Goal: Task Accomplishment & Management: Use online tool/utility

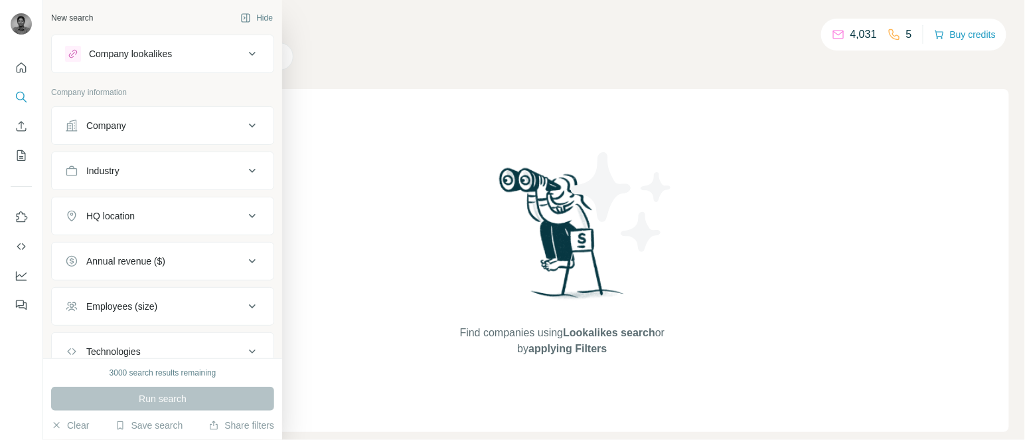
click at [86, 132] on div "Company" at bounding box center [106, 125] width 40 height 13
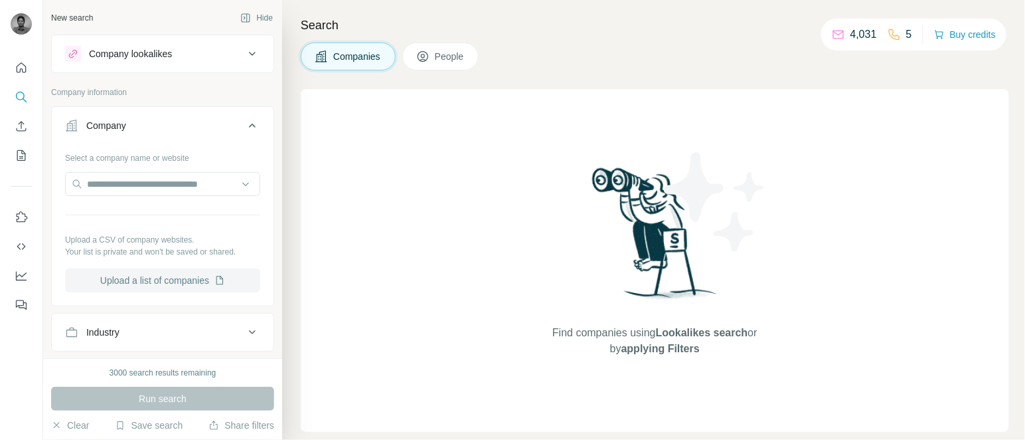
click at [135, 286] on button "Upload a list of companies" at bounding box center [162, 280] width 195 height 24
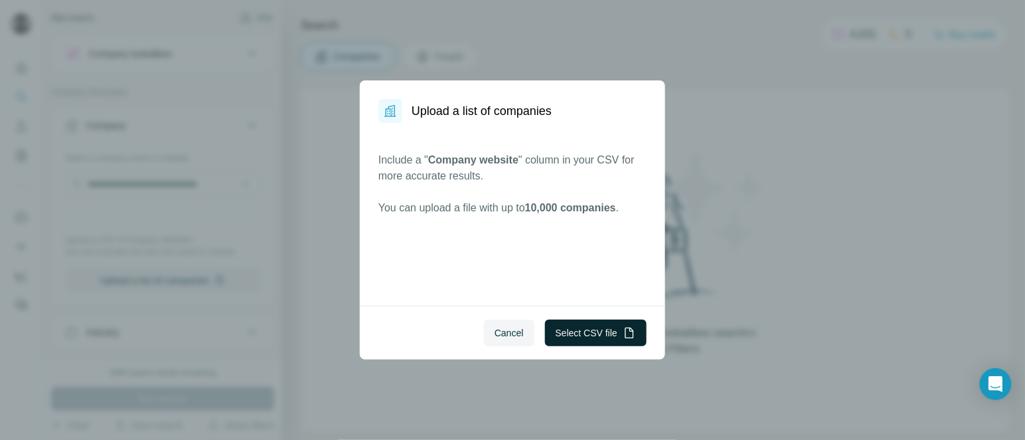
click at [585, 339] on button "Select CSV file" at bounding box center [596, 332] width 102 height 27
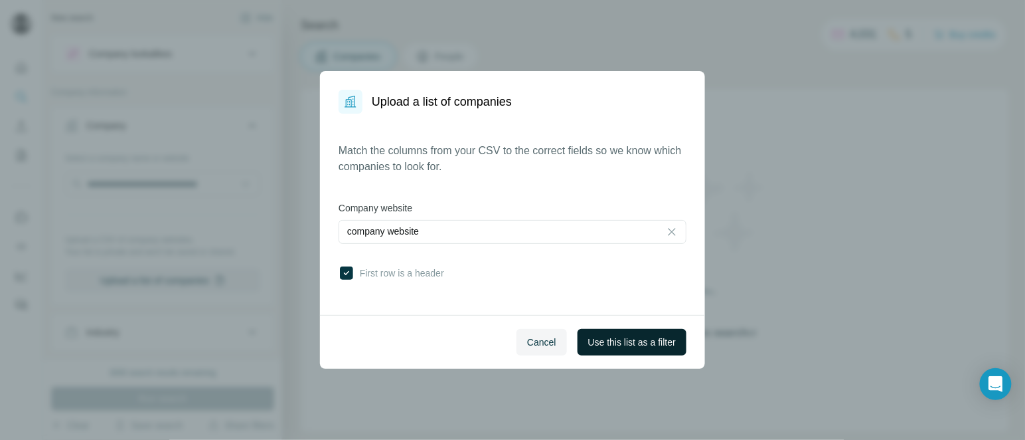
click at [621, 333] on button "Use this list as a filter" at bounding box center [632, 342] width 109 height 27
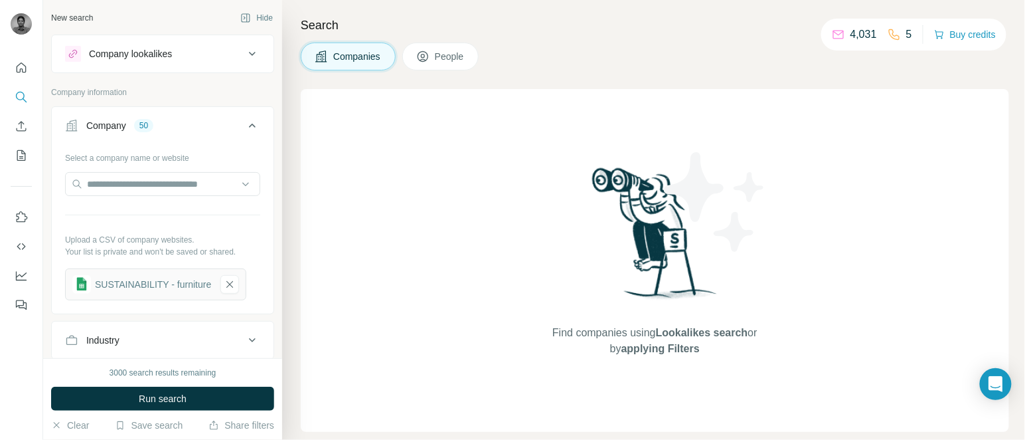
click at [459, 52] on span "People" at bounding box center [450, 56] width 31 height 13
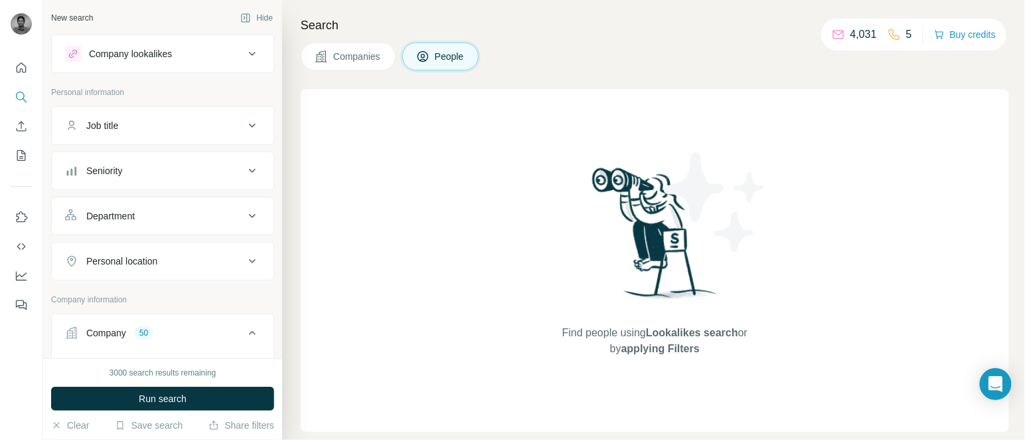
click at [101, 121] on div "Job title" at bounding box center [102, 125] width 32 height 13
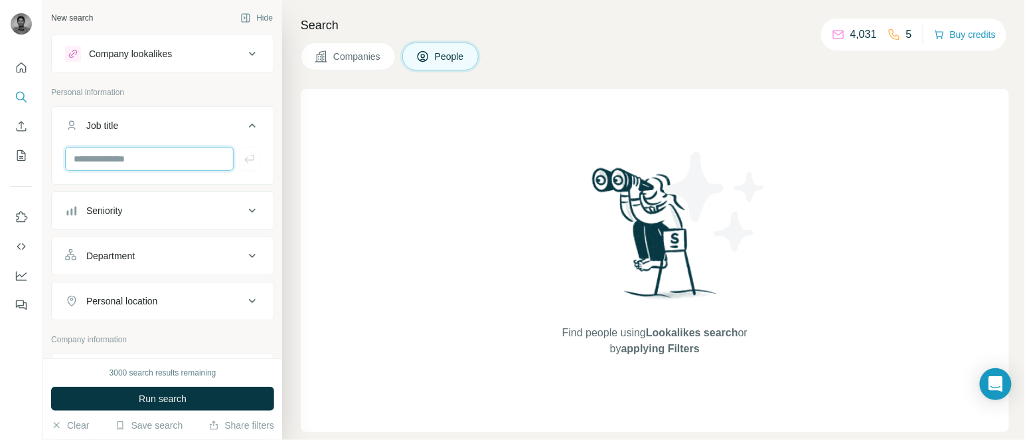
click at [126, 151] on input "text" at bounding box center [149, 159] width 169 height 24
type input "********"
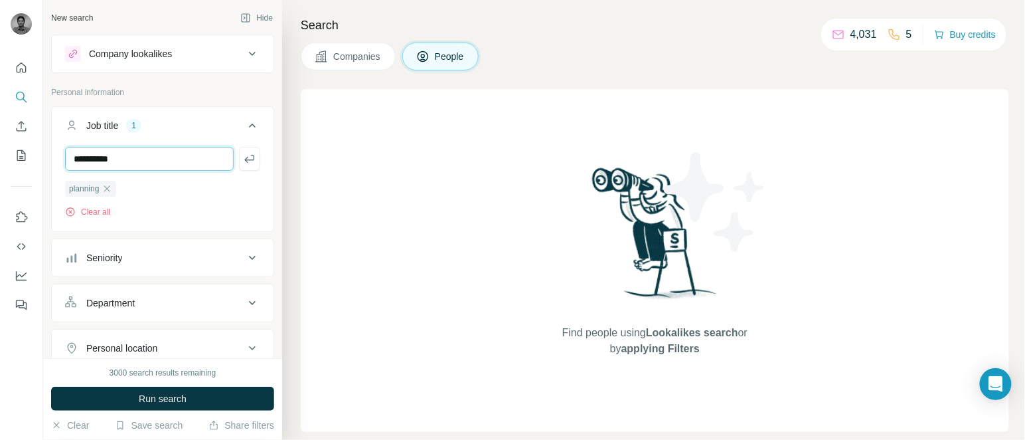
type input "**********"
type input "******"
type input "**********"
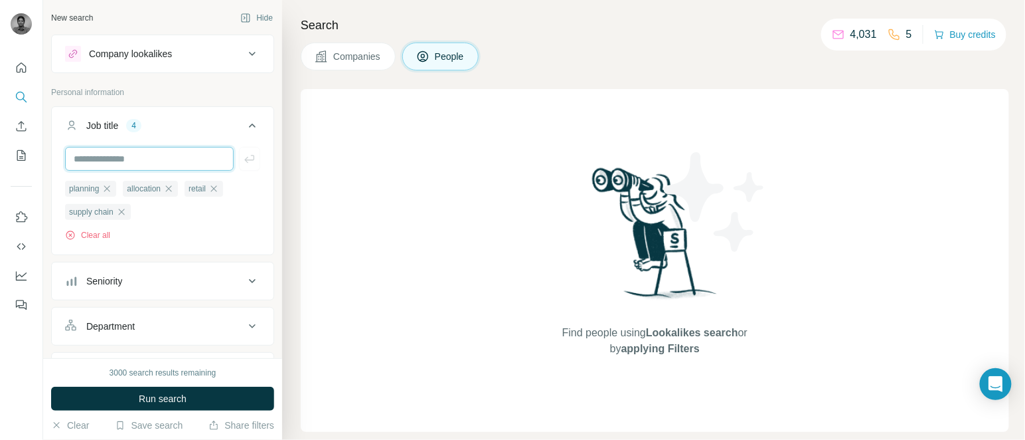
paste input "**********"
type input "**********"
type input "*********"
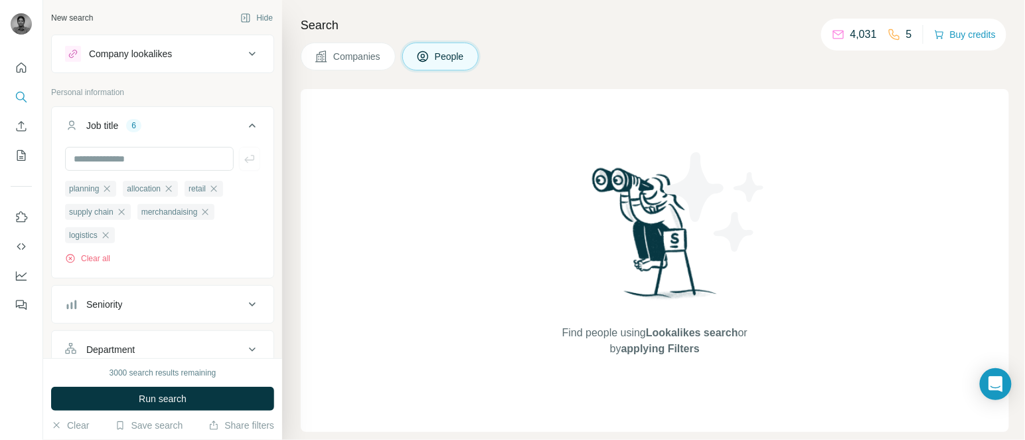
click at [122, 309] on div "Seniority" at bounding box center [104, 303] width 36 height 13
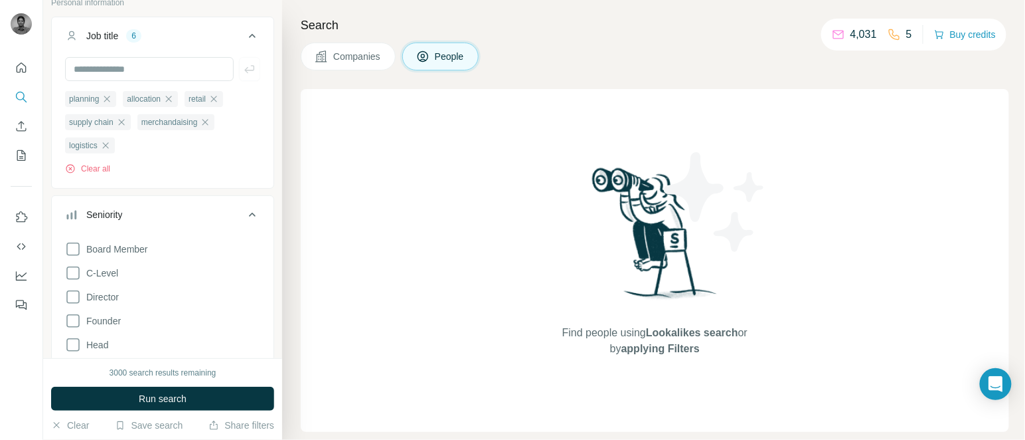
scroll to position [113, 0]
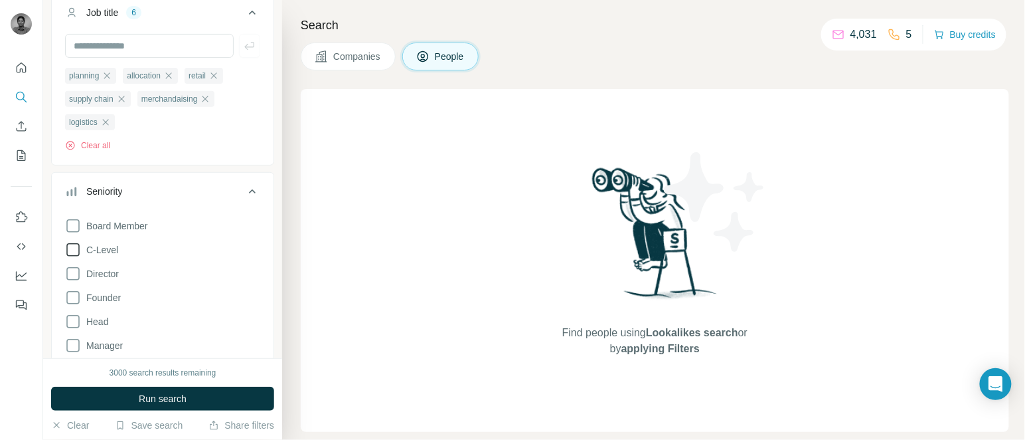
click at [100, 256] on span "C-Level" at bounding box center [99, 249] width 37 height 13
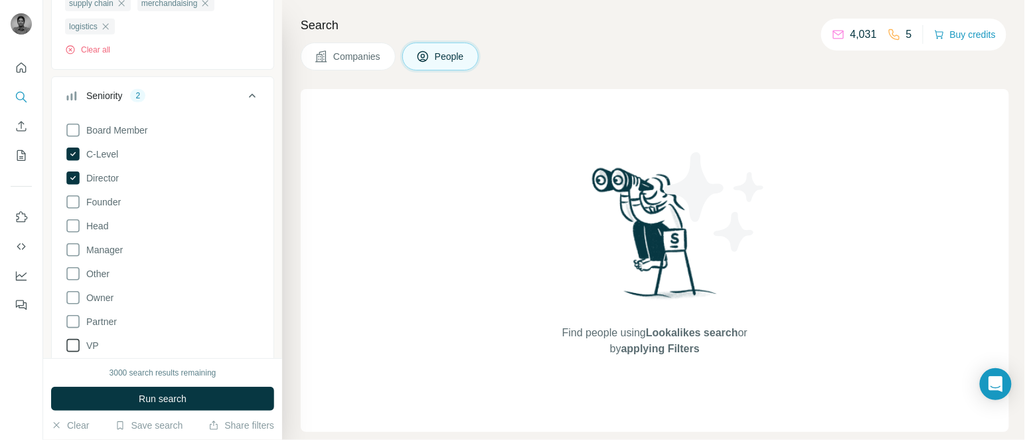
click at [91, 343] on span "VP" at bounding box center [90, 345] width 18 height 13
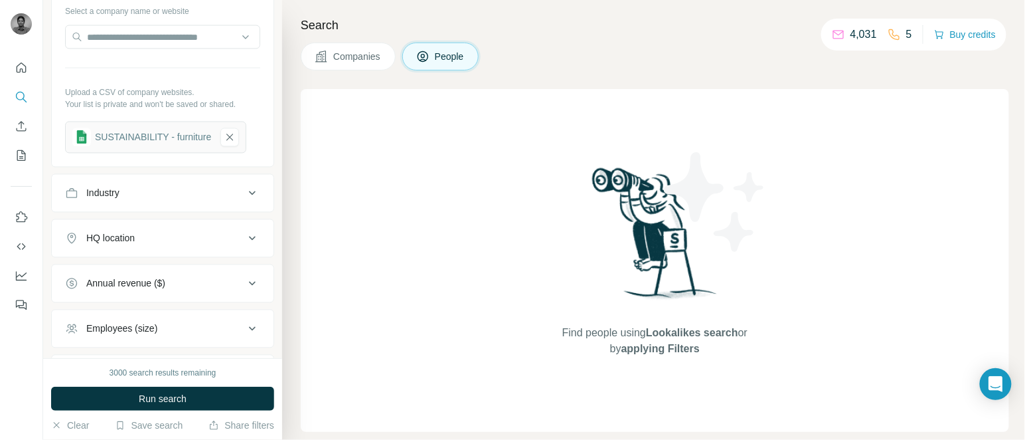
scroll to position [764, 0]
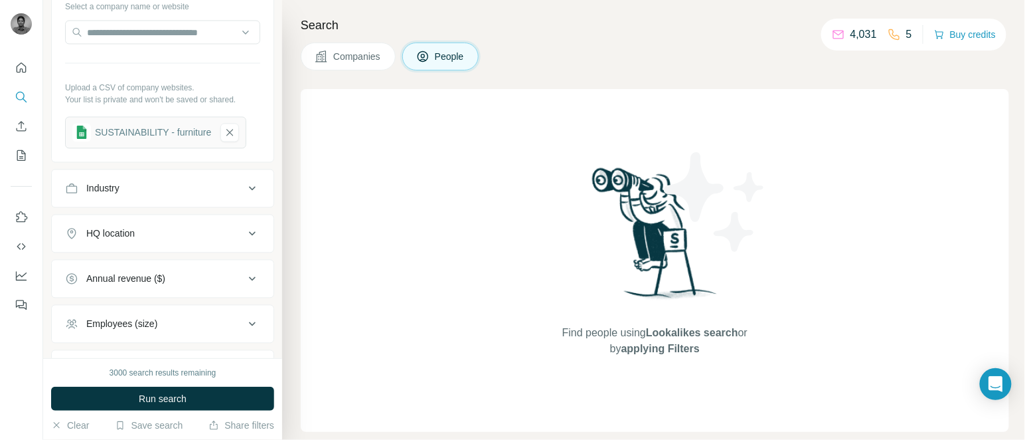
click at [132, 242] on button "HQ location" at bounding box center [163, 234] width 222 height 32
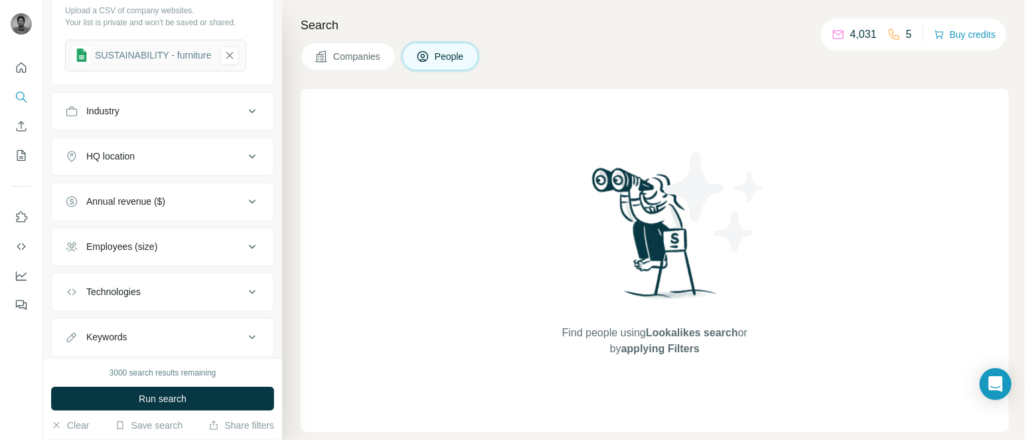
click at [244, 164] on icon at bounding box center [252, 156] width 16 height 16
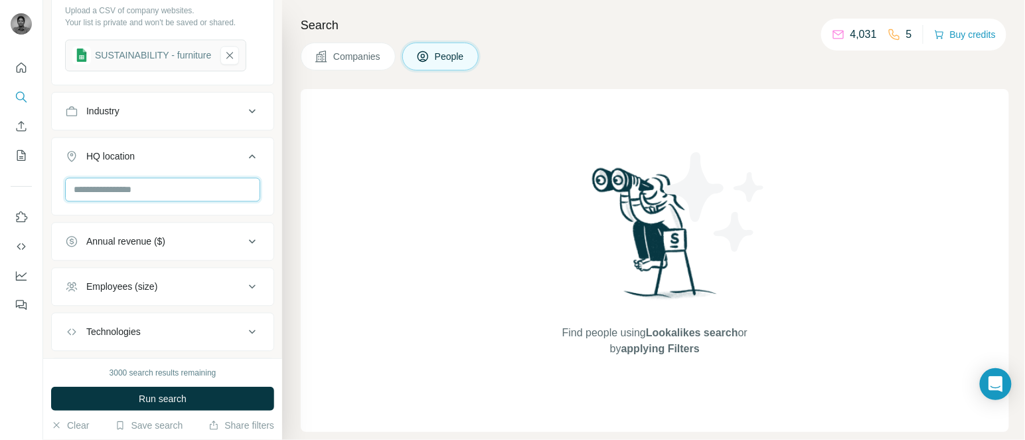
click at [90, 201] on input "text" at bounding box center [162, 189] width 195 height 24
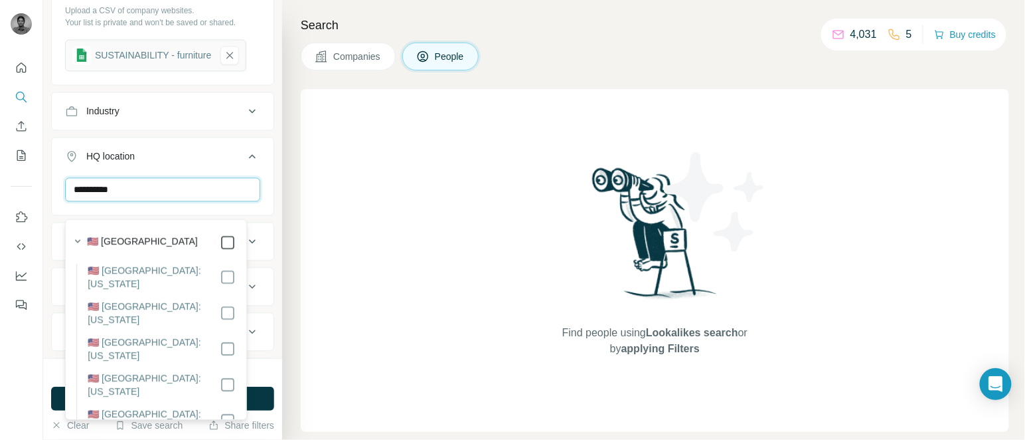
type input "**********"
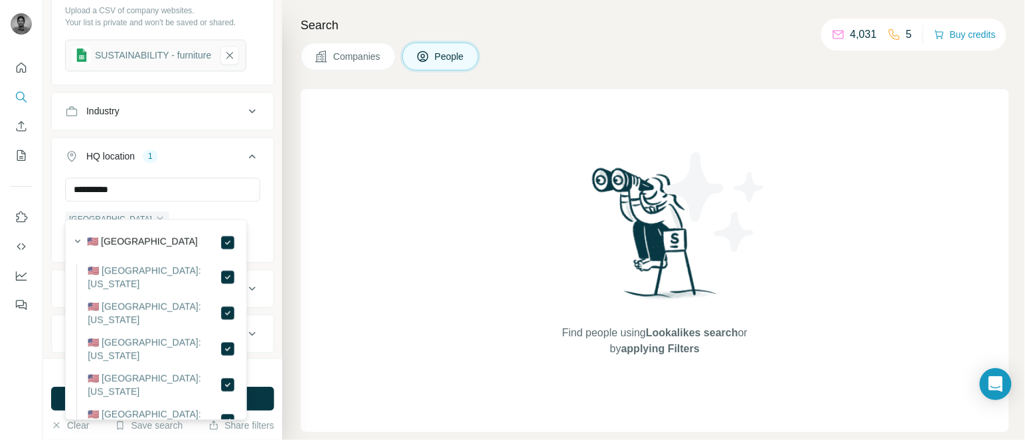
click at [244, 164] on icon at bounding box center [252, 156] width 16 height 16
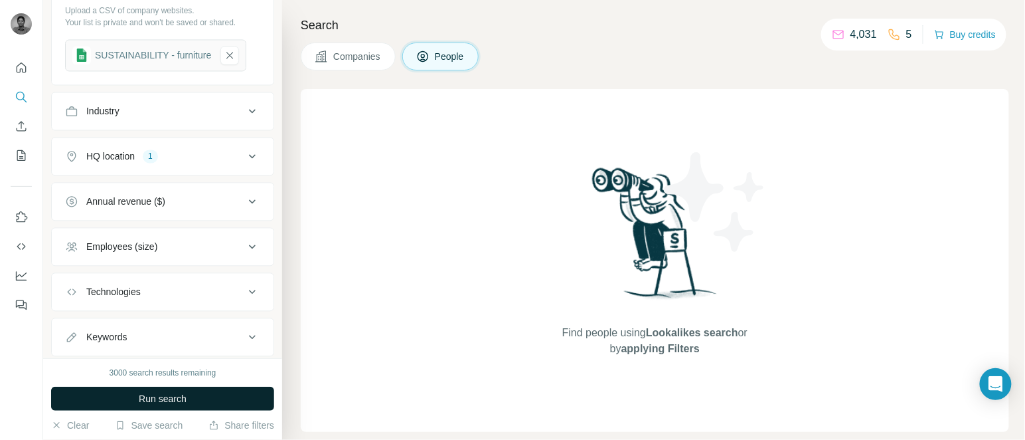
click at [172, 398] on span "Run search" at bounding box center [163, 398] width 48 height 13
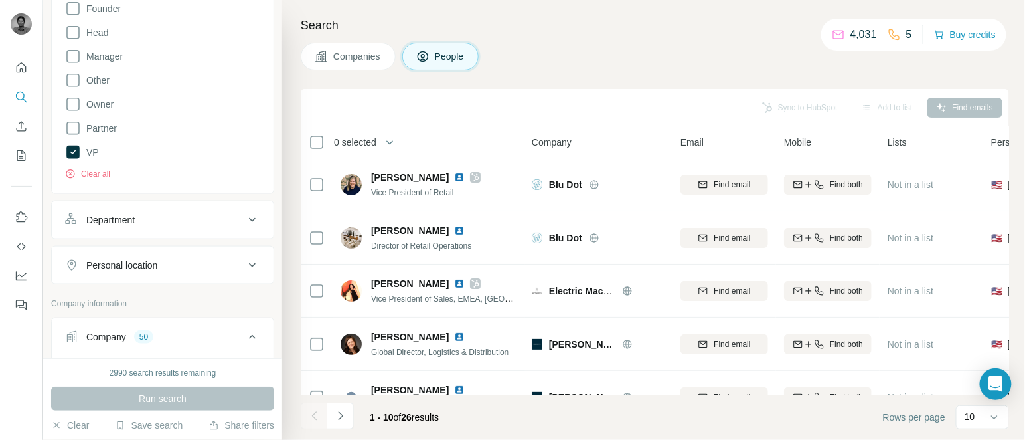
scroll to position [396, 0]
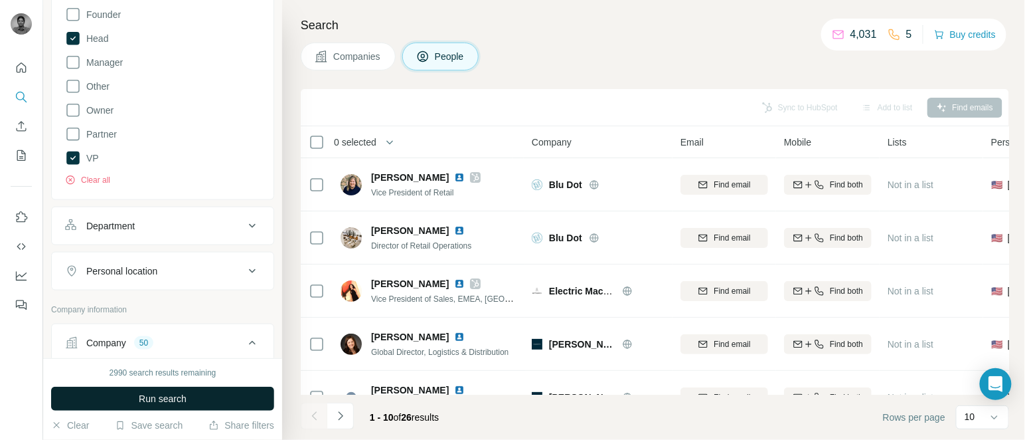
click at [161, 398] on span "Run search" at bounding box center [163, 398] width 48 height 13
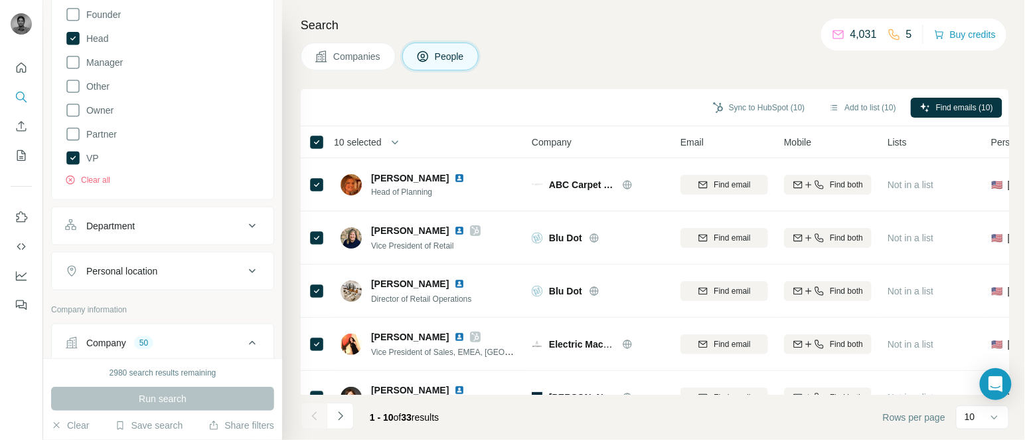
click at [364, 140] on span "10 selected" at bounding box center [358, 141] width 48 height 13
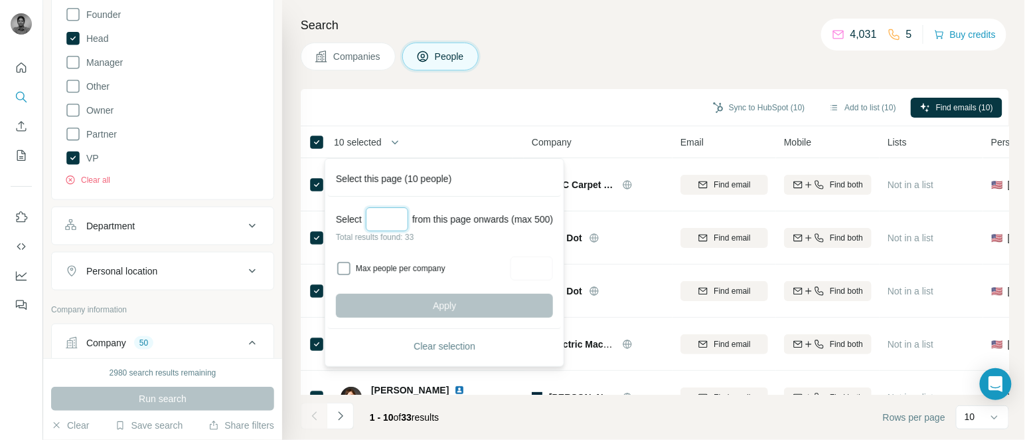
click at [390, 220] on input "Select a number (up to 500)" at bounding box center [387, 219] width 42 height 24
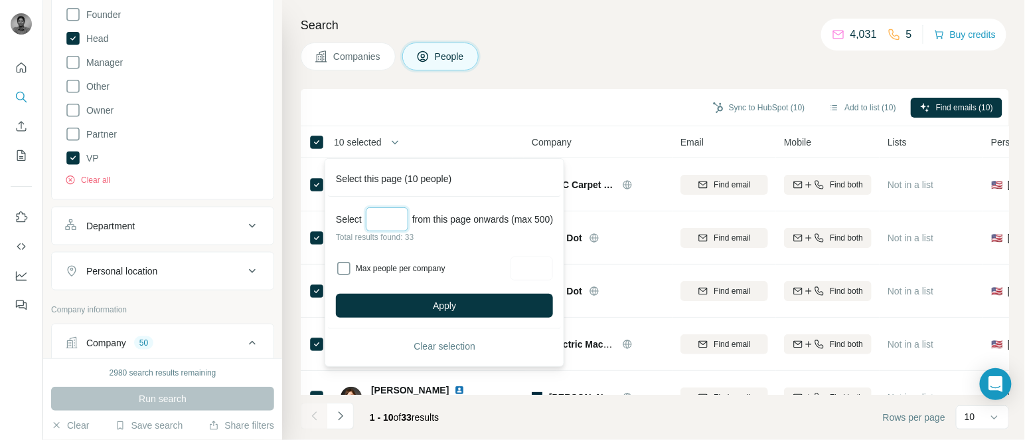
type input "**"
click at [469, 293] on div "Apply" at bounding box center [444, 305] width 217 height 24
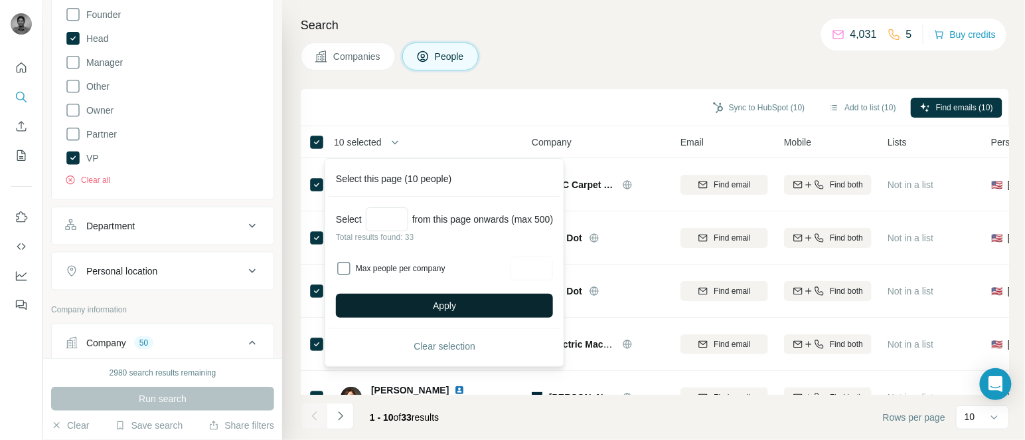
click at [440, 306] on span "Apply" at bounding box center [444, 305] width 23 height 13
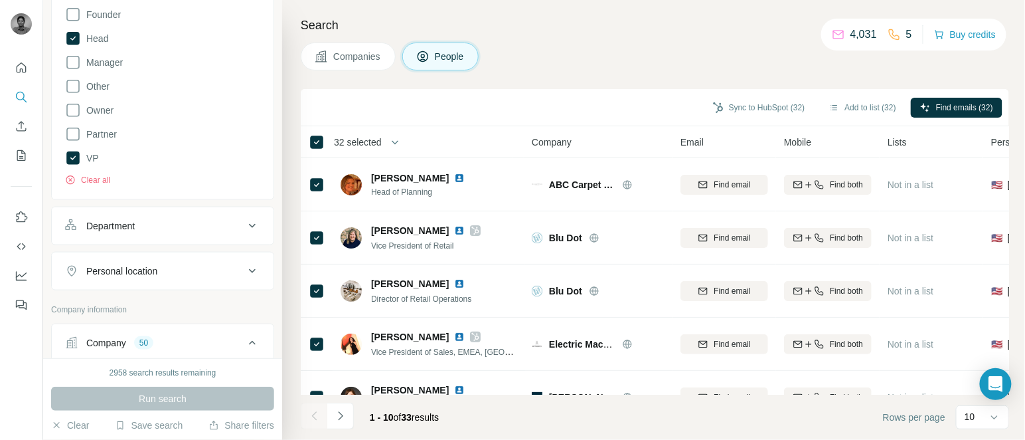
click at [378, 147] on span "32 selected" at bounding box center [358, 141] width 48 height 13
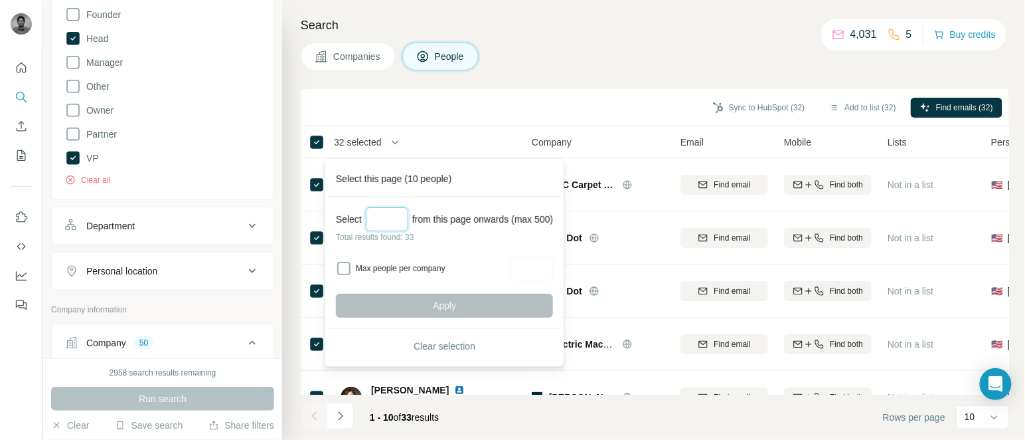
click at [389, 209] on input "Select a number (up to 500)" at bounding box center [387, 219] width 42 height 24
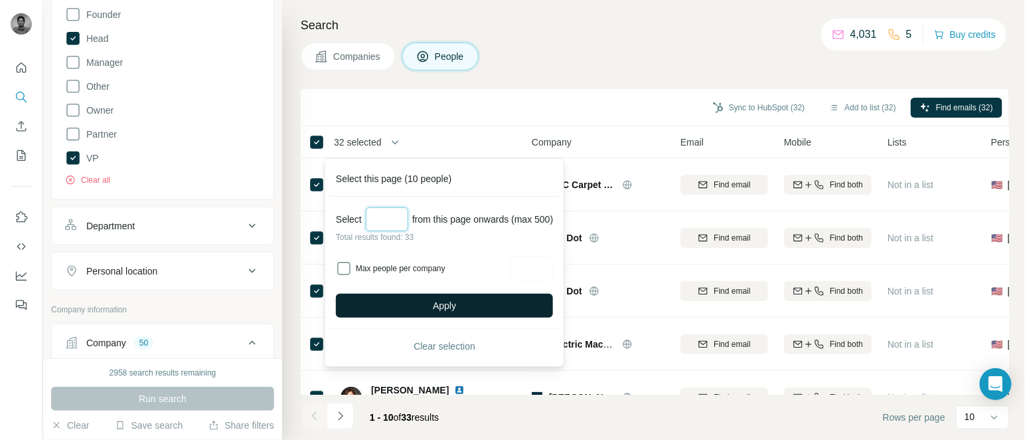
type input "**"
click at [422, 295] on button "Apply" at bounding box center [444, 305] width 217 height 24
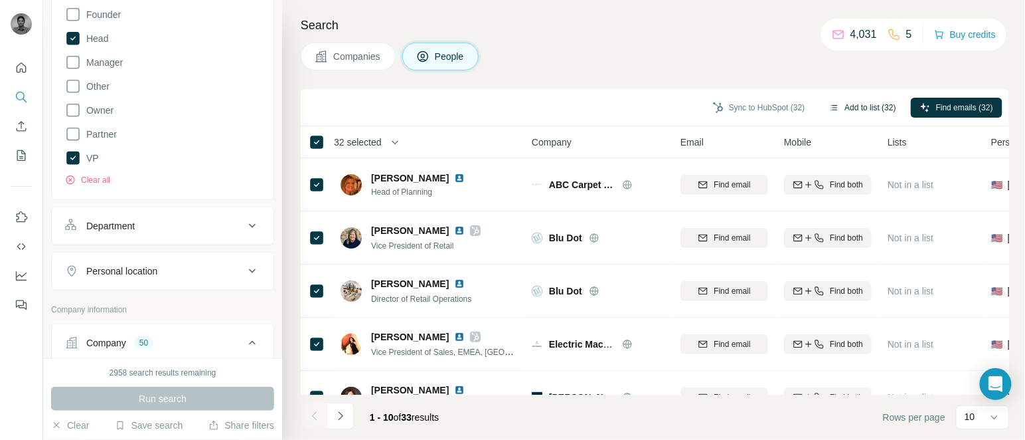
click at [846, 106] on button "Add to list (32)" at bounding box center [863, 108] width 86 height 20
click at [854, 105] on button "Add to list (32)" at bounding box center [863, 108] width 86 height 20
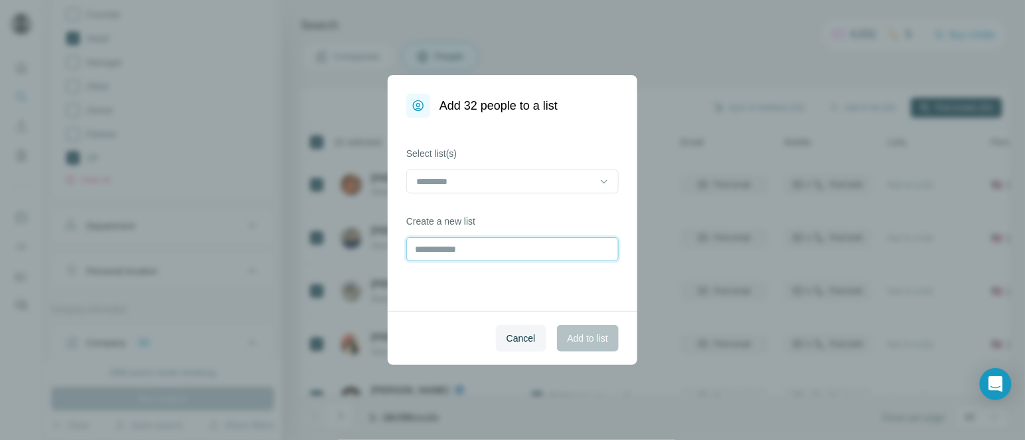
click at [538, 248] on input "text" at bounding box center [512, 249] width 212 height 24
type input "**********"
click at [581, 333] on span "Add to list" at bounding box center [588, 337] width 40 height 13
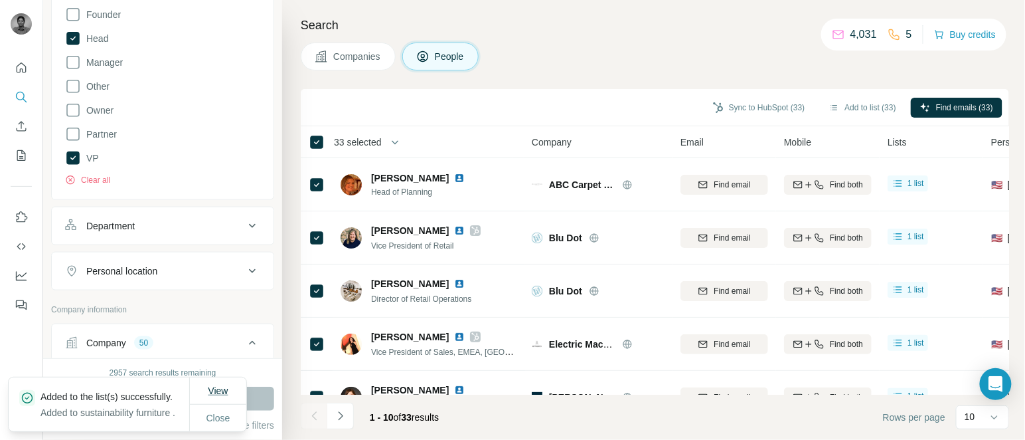
click at [214, 385] on span "View" at bounding box center [218, 390] width 20 height 11
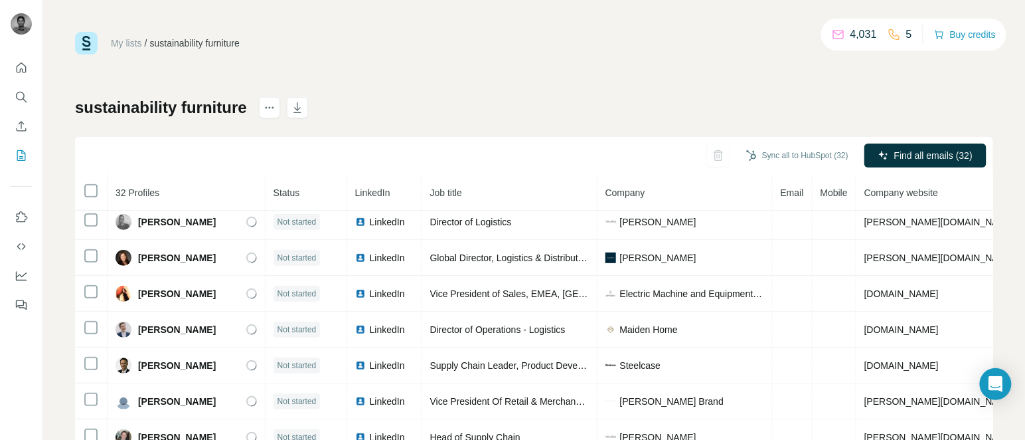
scroll to position [199, 0]
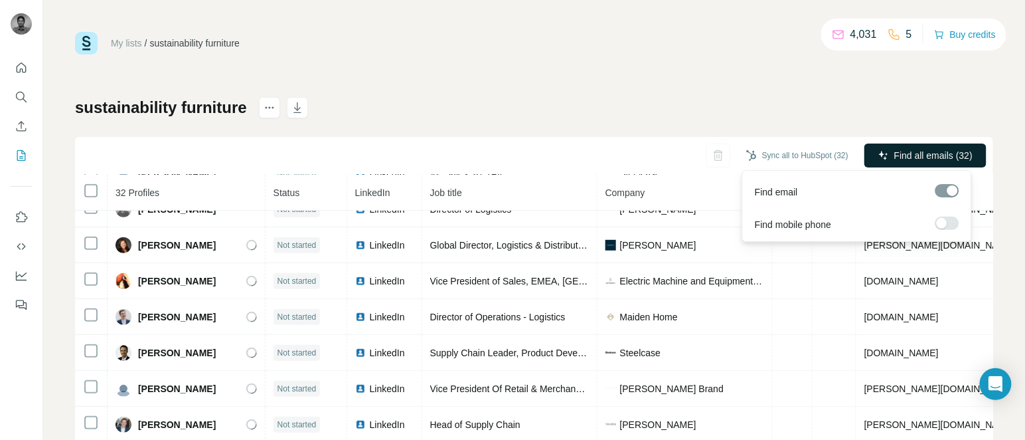
click at [918, 157] on span "Find all emails (32)" at bounding box center [933, 155] width 78 height 13
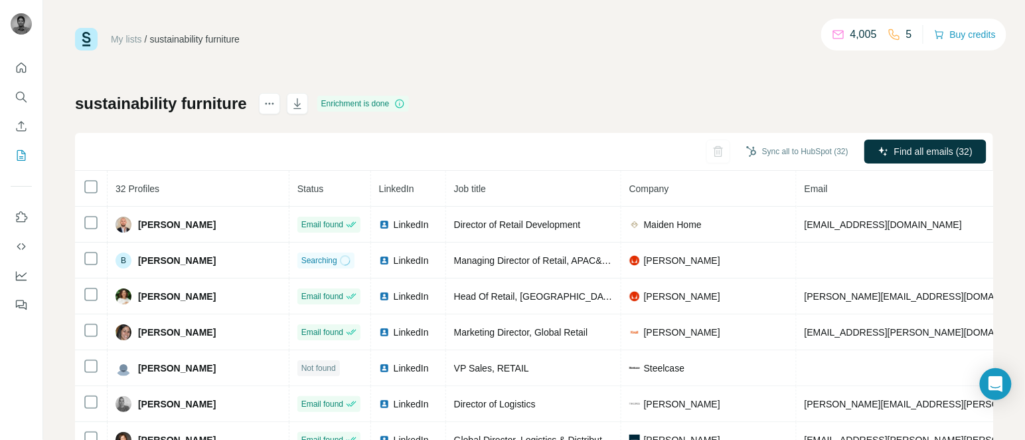
scroll to position [0, 0]
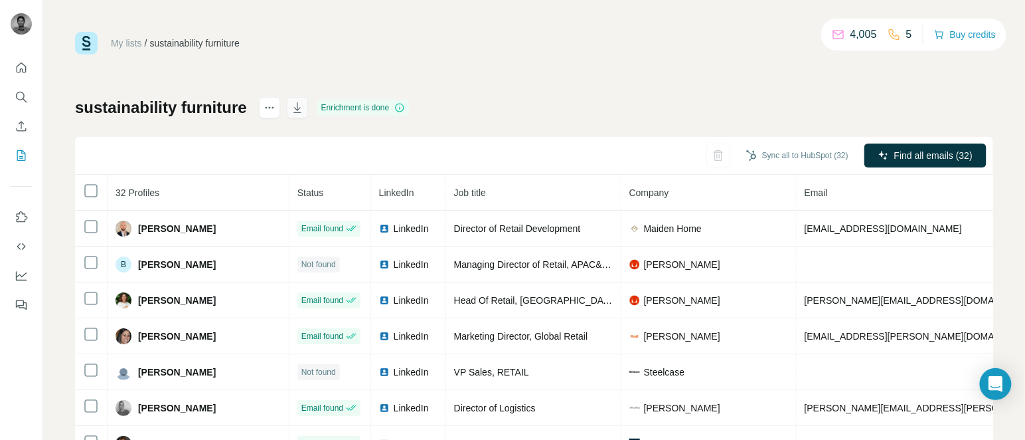
click at [304, 105] on icon "button" at bounding box center [297, 107] width 13 height 13
click at [24, 87] on button "Search" at bounding box center [21, 97] width 21 height 24
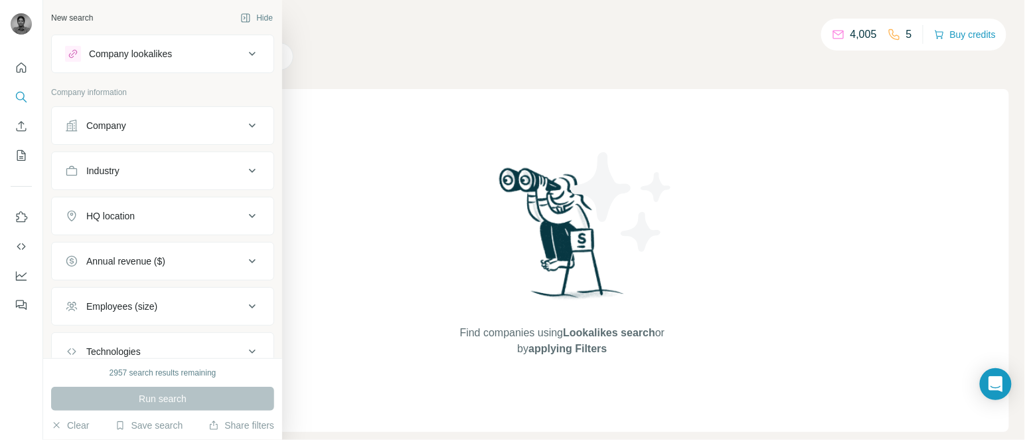
click at [139, 116] on button "Company" at bounding box center [163, 126] width 222 height 32
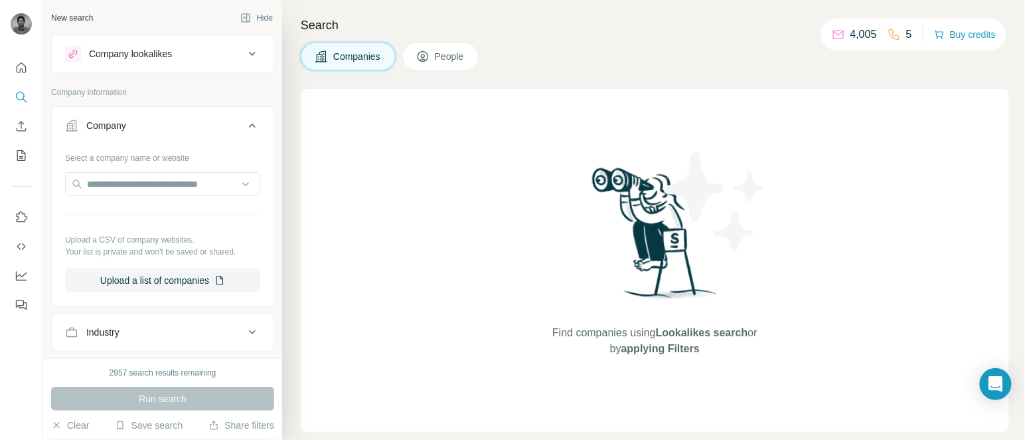
click at [139, 116] on button "Company" at bounding box center [163, 128] width 222 height 37
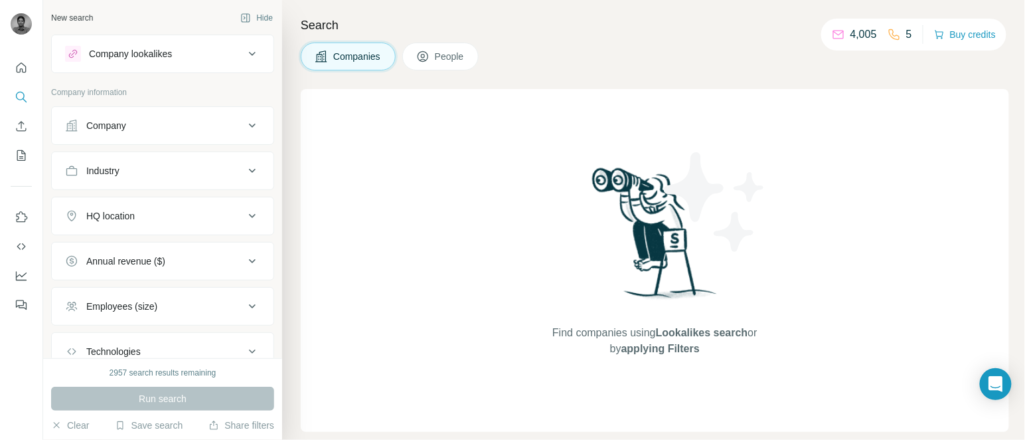
click at [426, 54] on icon at bounding box center [423, 57] width 7 height 7
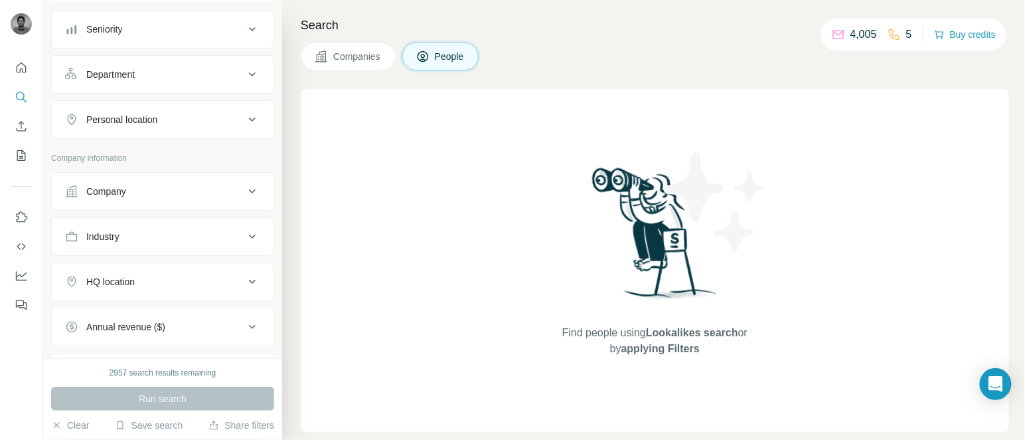
scroll to position [152, 0]
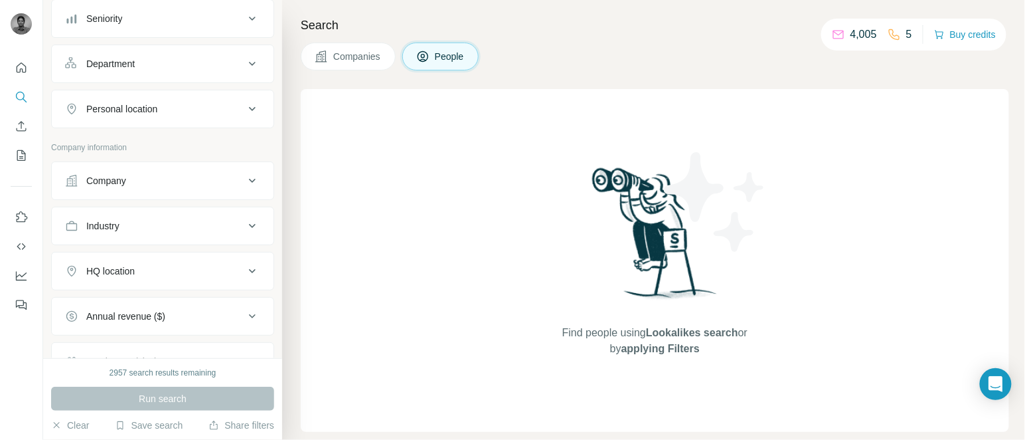
click at [110, 228] on div "Industry" at bounding box center [102, 225] width 33 height 13
click at [108, 254] on input at bounding box center [156, 259] width 164 height 15
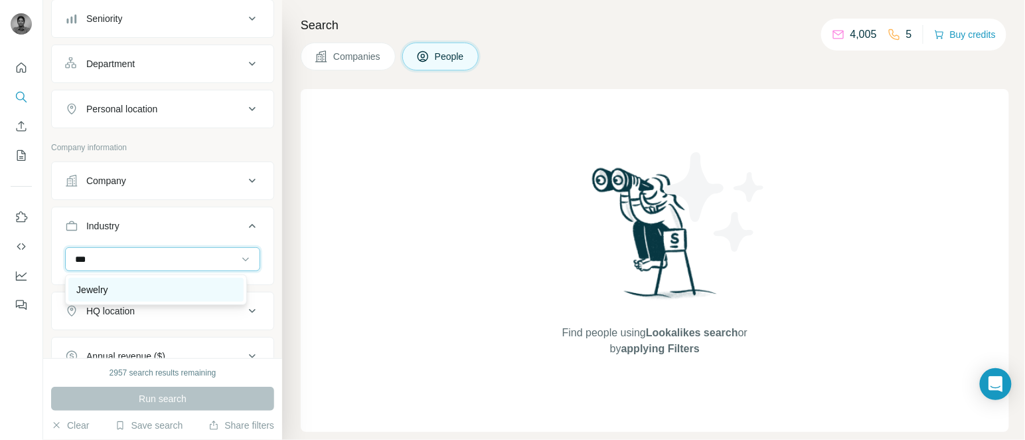
type input "***"
click at [106, 284] on p "Jewelry" at bounding box center [91, 289] width 31 height 13
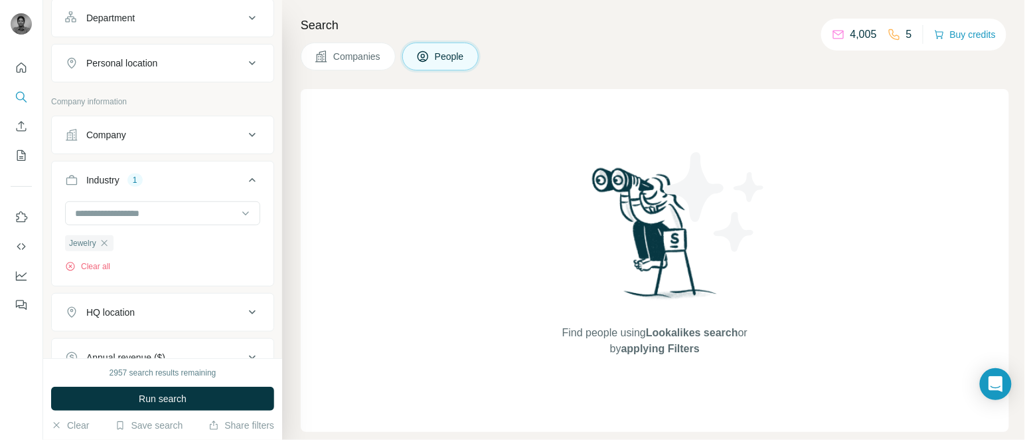
scroll to position [279, 0]
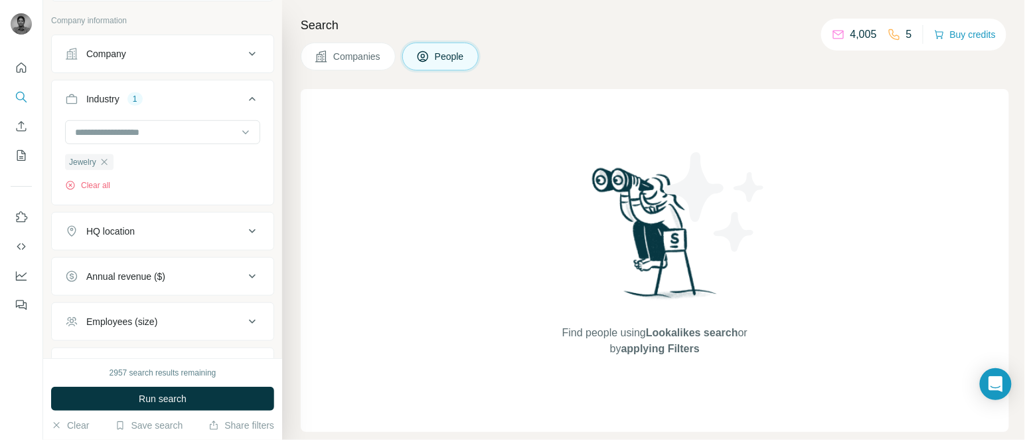
click at [117, 220] on button "HQ location" at bounding box center [163, 231] width 222 height 32
click at [114, 262] on input "text" at bounding box center [162, 264] width 195 height 24
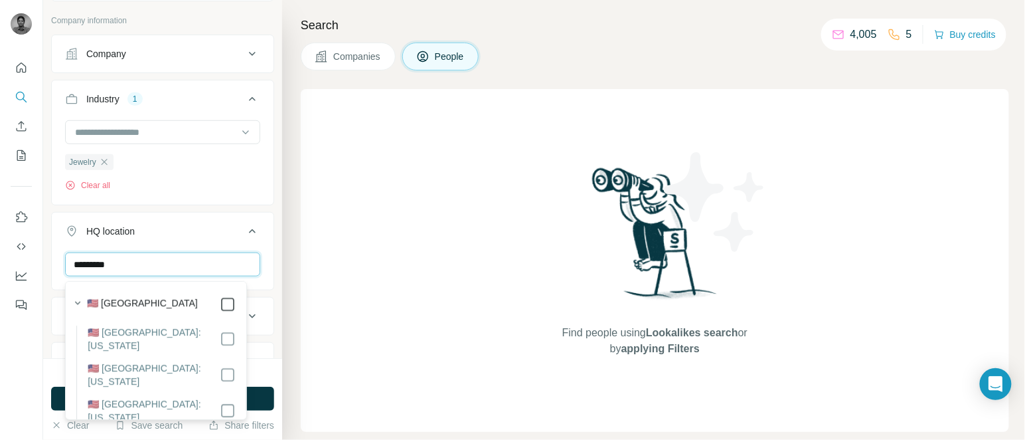
type input "*********"
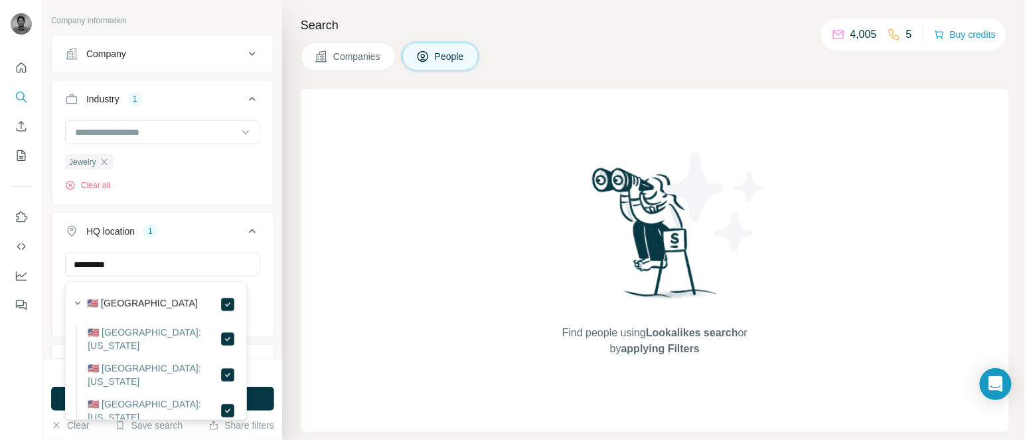
click at [244, 236] on icon at bounding box center [252, 231] width 16 height 16
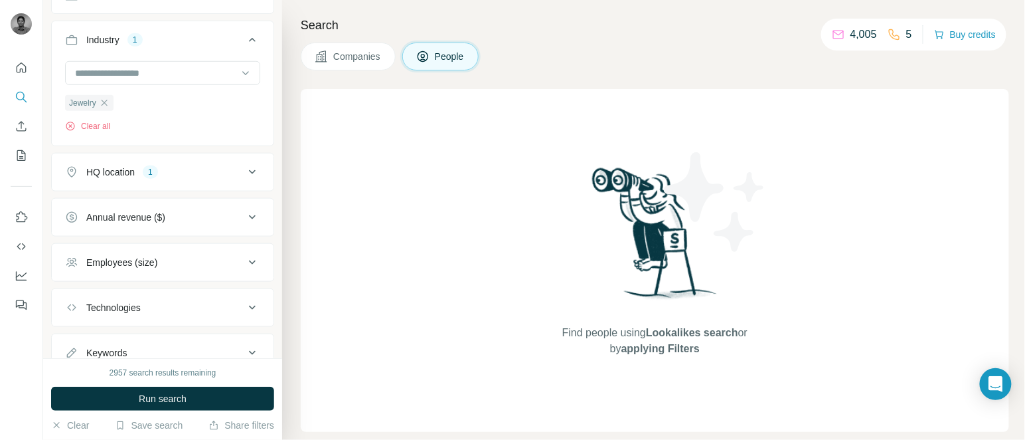
scroll to position [339, 0]
click at [134, 220] on div "Annual revenue ($)" at bounding box center [125, 215] width 79 height 13
click at [104, 242] on span "0-1M" at bounding box center [94, 244] width 27 height 13
click at [102, 291] on span "10-50M" at bounding box center [99, 293] width 37 height 13
click at [230, 219] on div "Annual revenue ($) 3" at bounding box center [154, 215] width 179 height 13
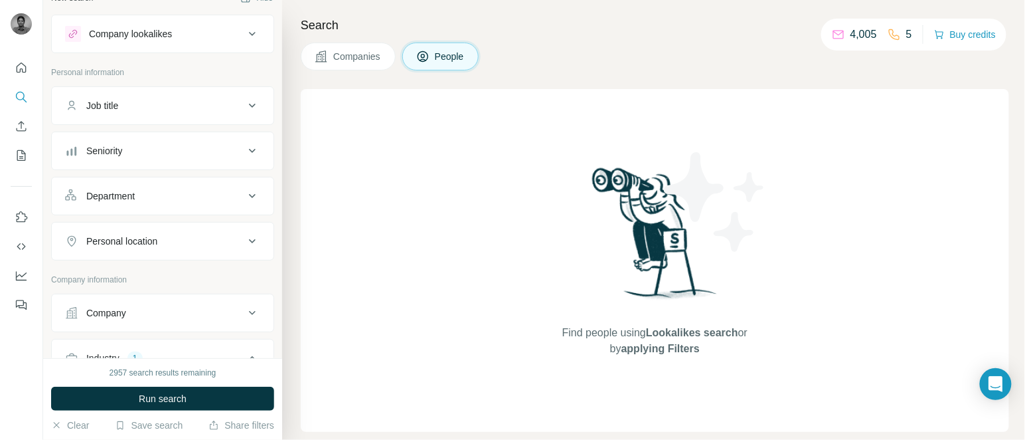
scroll to position [37, 0]
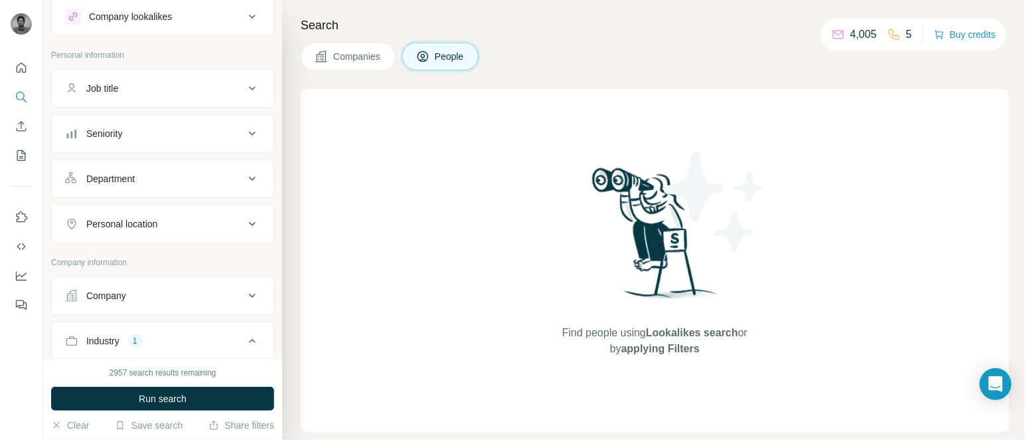
click at [165, 94] on div "Job title" at bounding box center [154, 88] width 179 height 13
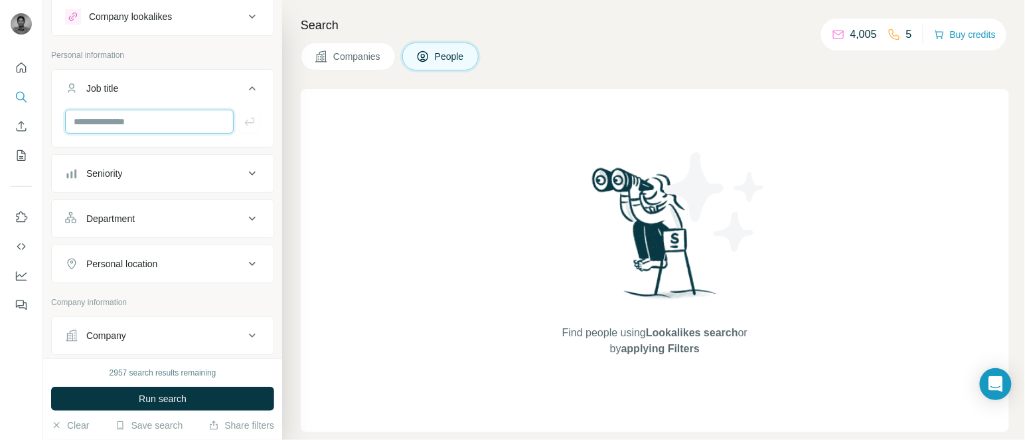
click at [131, 125] on input "text" at bounding box center [149, 122] width 169 height 24
type input "******"
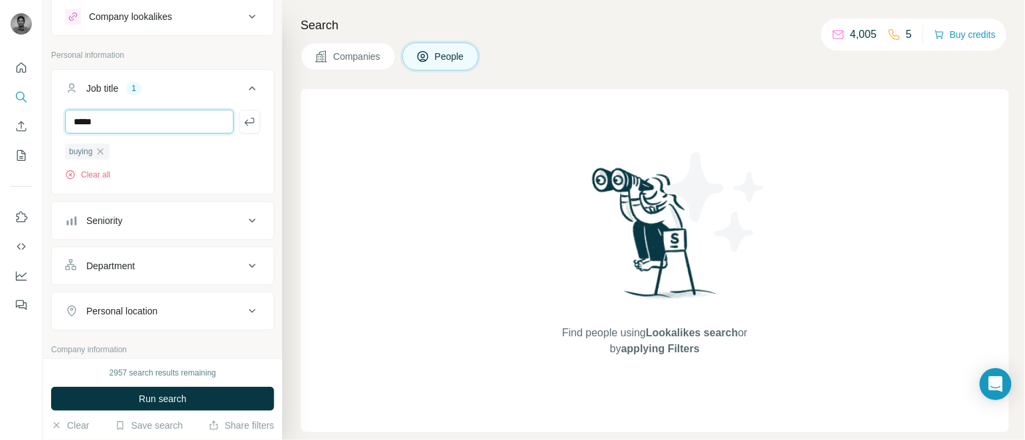
type input "*****"
paste input "**********"
type input "**********"
type input "********"
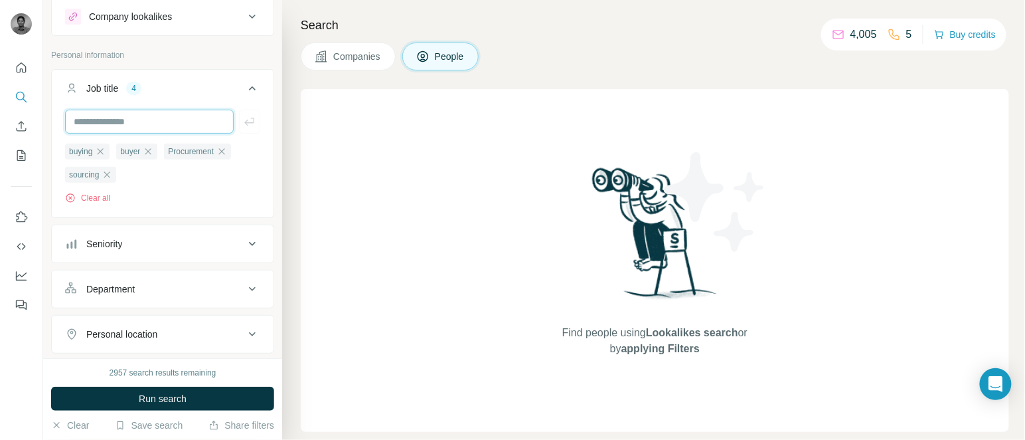
paste input "**********"
type input "**********"
type input "********"
click at [107, 250] on div "Seniority" at bounding box center [104, 243] width 36 height 13
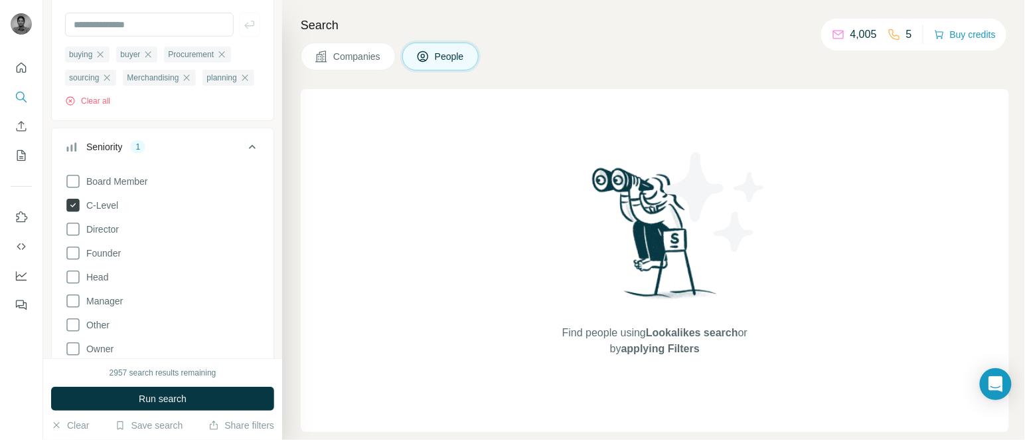
scroll to position [157, 0]
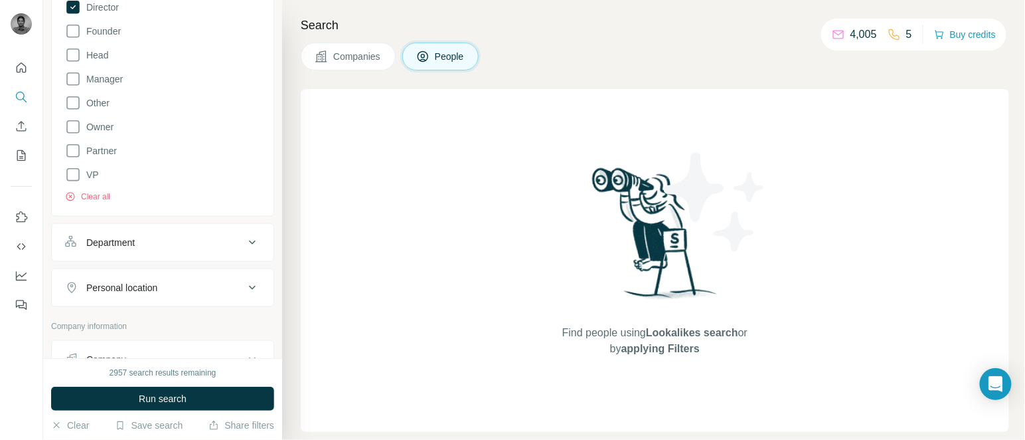
scroll to position [357, 0]
click at [157, 400] on span "Run search" at bounding box center [163, 398] width 48 height 13
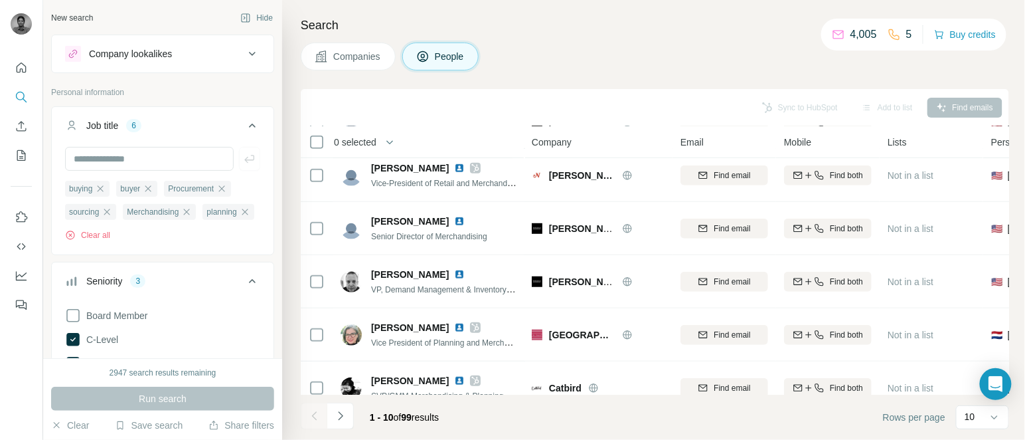
scroll to position [303, 0]
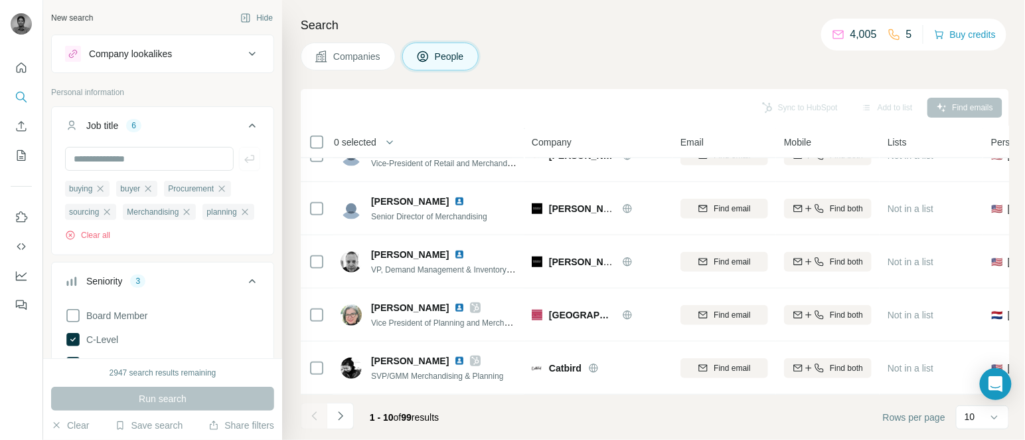
click at [340, 144] on span "0 selected" at bounding box center [355, 141] width 42 height 13
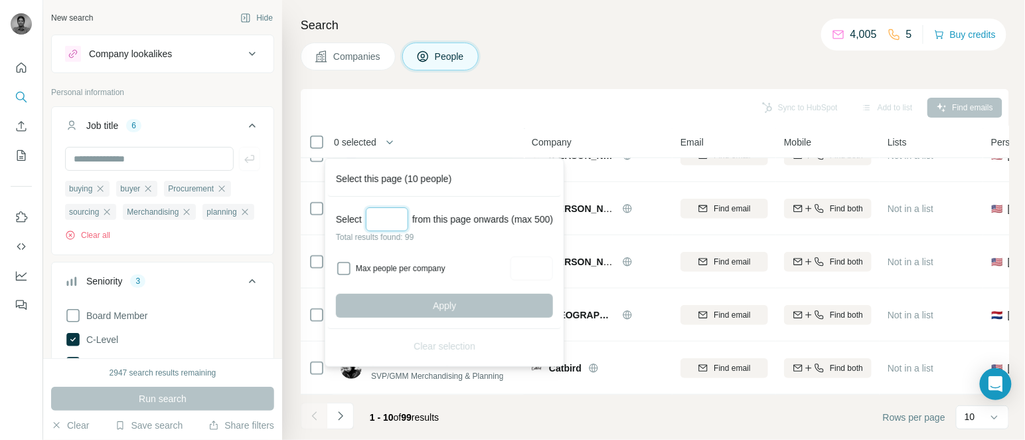
click at [395, 219] on input "Select a number (up to 500)" at bounding box center [387, 219] width 42 height 24
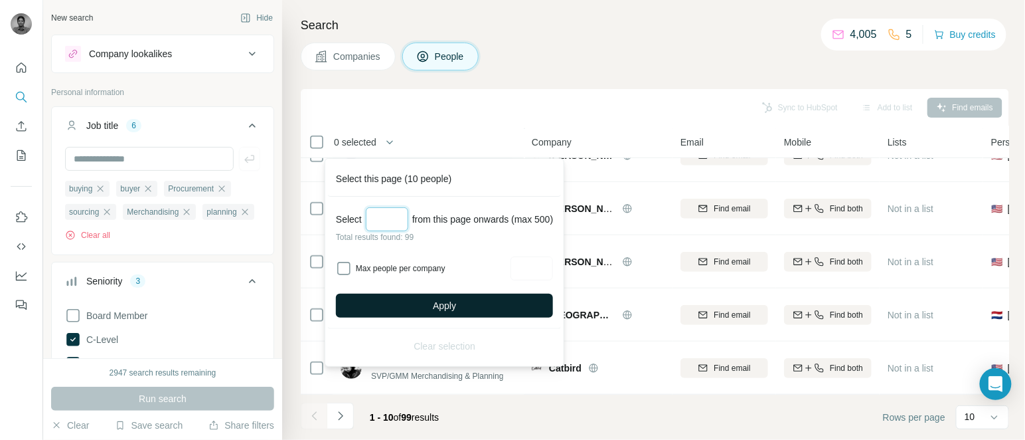
type input "**"
click at [445, 302] on span "Apply" at bounding box center [444, 305] width 23 height 13
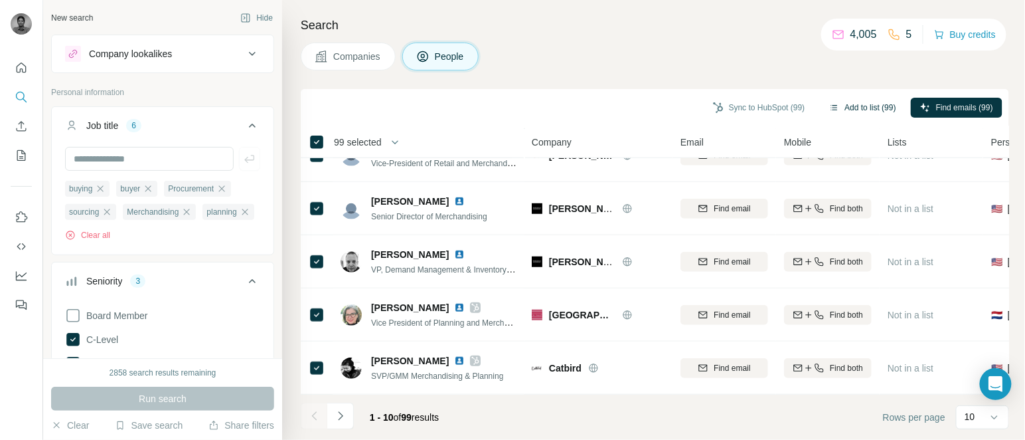
click at [864, 98] on button "Add to list (99)" at bounding box center [863, 108] width 86 height 20
click at [857, 111] on button "Add to list (99)" at bounding box center [863, 108] width 86 height 20
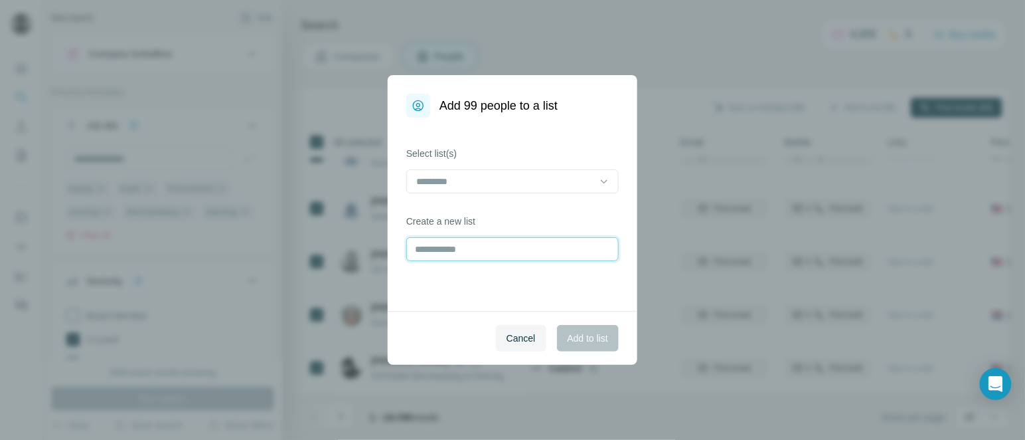
click at [465, 246] on input "text" at bounding box center [512, 249] width 212 height 24
type input "*****"
click at [580, 340] on span "Add to list" at bounding box center [588, 337] width 40 height 13
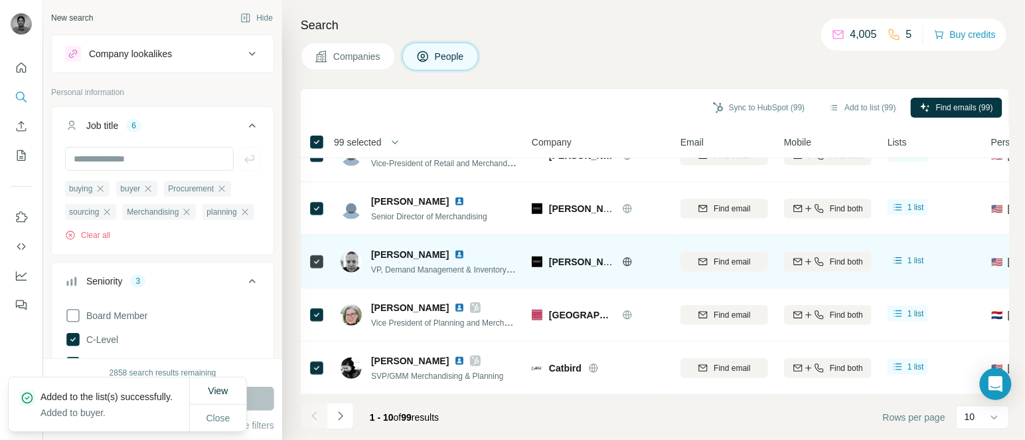
scroll to position [0, 0]
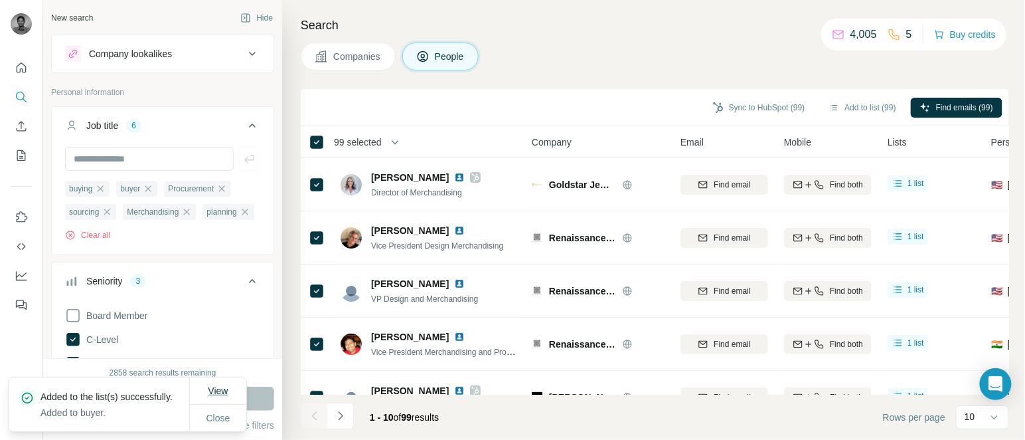
click at [230, 379] on button "View" at bounding box center [218, 390] width 39 height 24
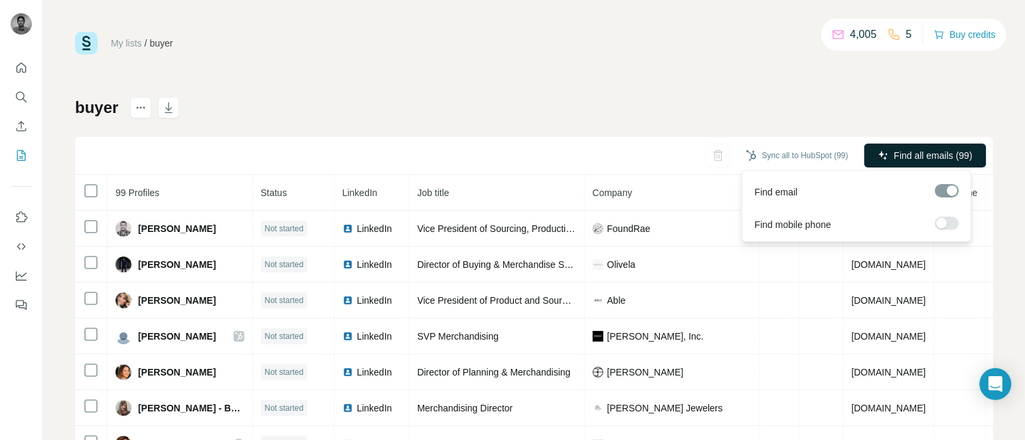
click at [911, 161] on span "Find all emails (99)" at bounding box center [933, 155] width 78 height 13
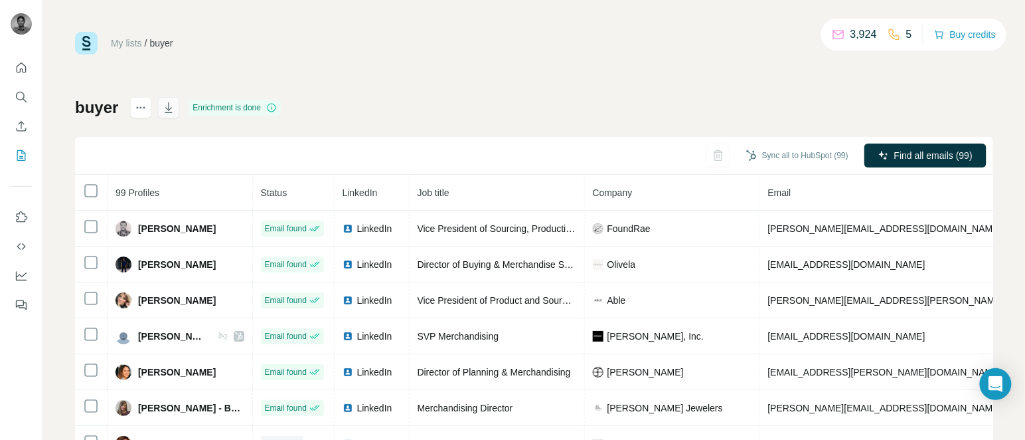
click at [171, 110] on icon "button" at bounding box center [168, 107] width 13 height 13
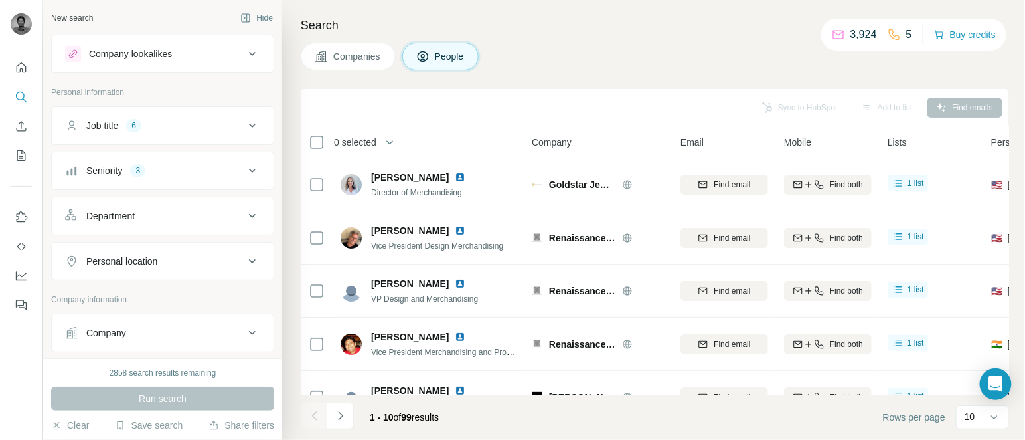
scroll to position [189, 0]
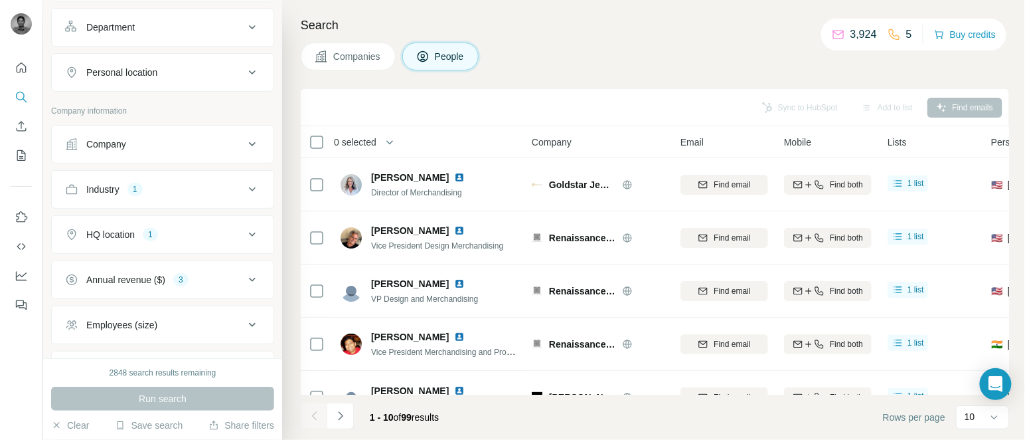
click at [147, 138] on div "Company" at bounding box center [154, 143] width 179 height 13
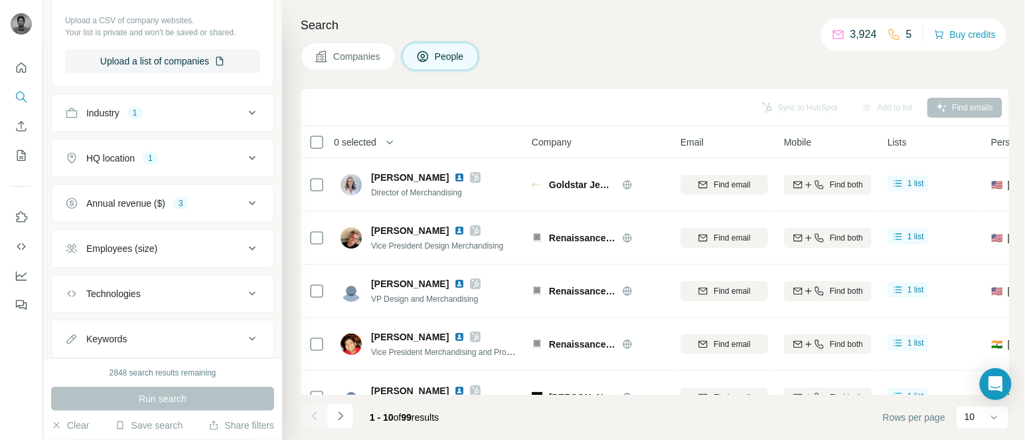
scroll to position [0, 0]
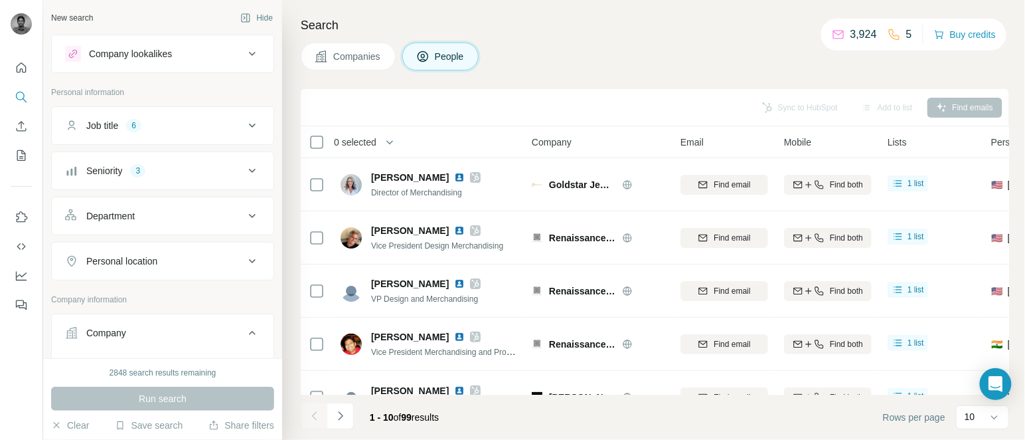
click at [159, 46] on div "Company lookalikes" at bounding box center [154, 54] width 179 height 16
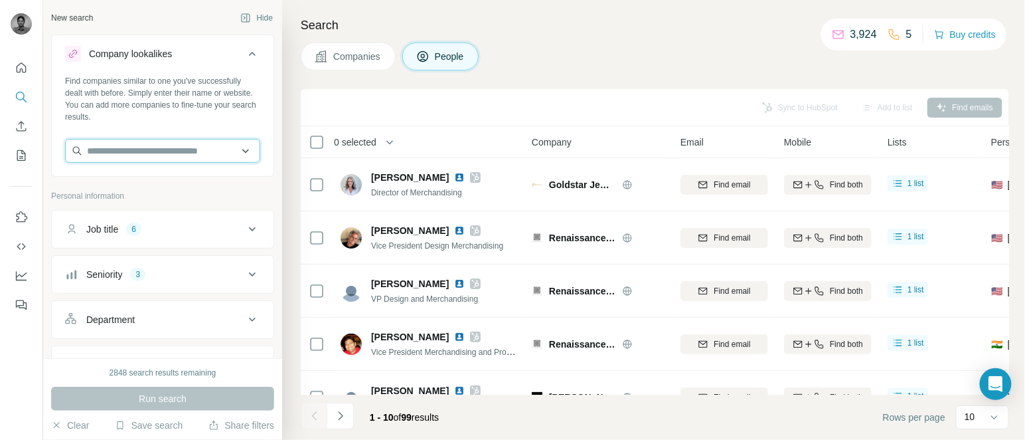
click at [147, 151] on input "text" at bounding box center [162, 151] width 195 height 24
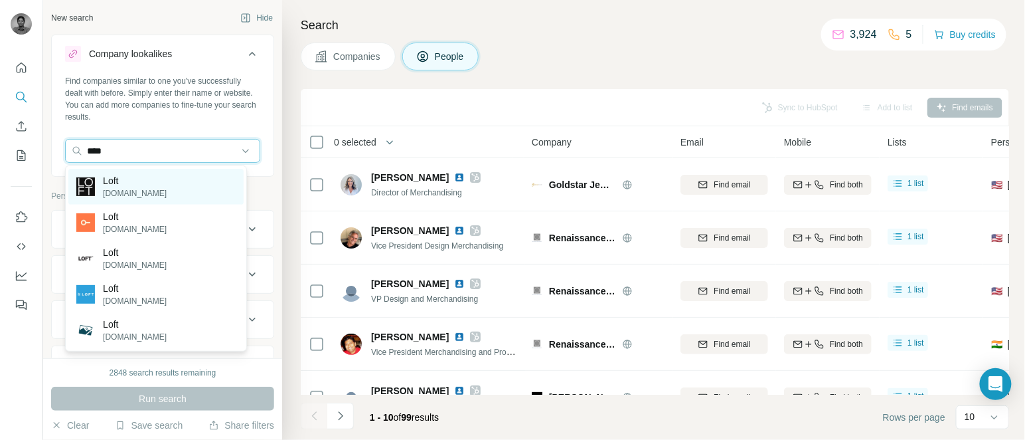
type input "****"
click at [106, 185] on p "Loft" at bounding box center [135, 180] width 64 height 13
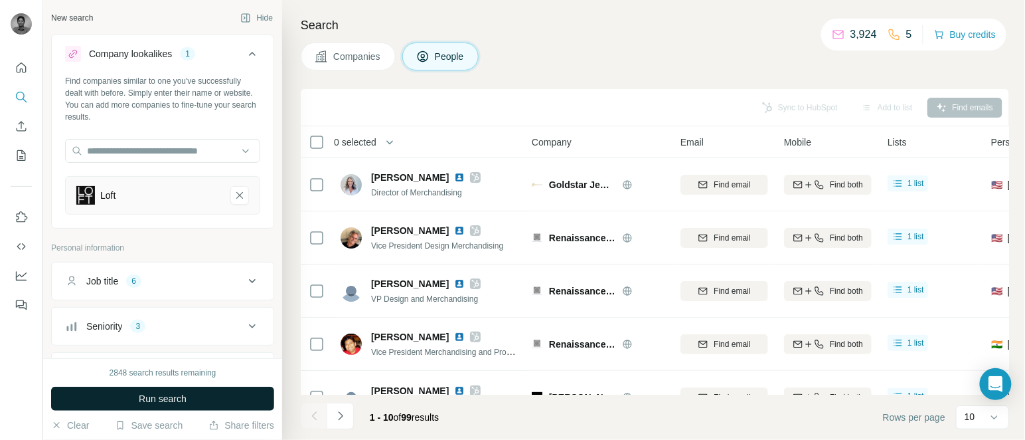
click at [187, 400] on span "Run search" at bounding box center [163, 398] width 48 height 13
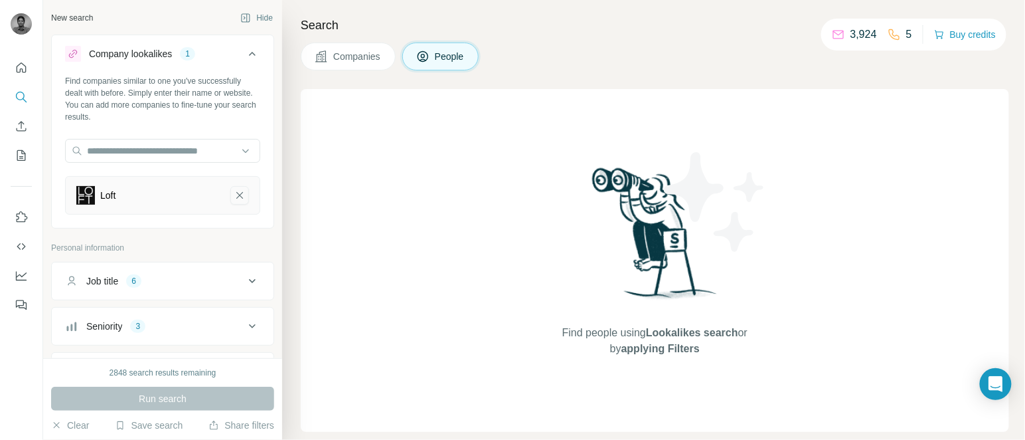
click at [234, 189] on icon "Loft-remove-button" at bounding box center [240, 195] width 12 height 13
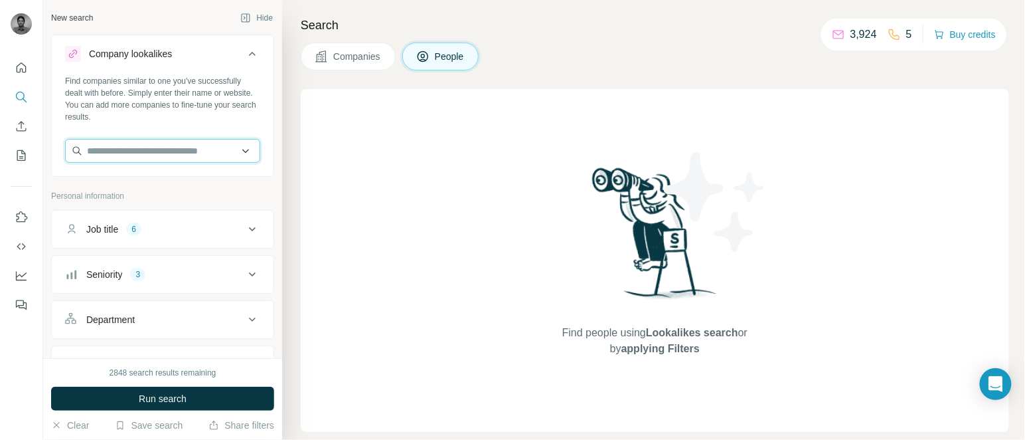
click at [160, 151] on input "text" at bounding box center [162, 151] width 195 height 24
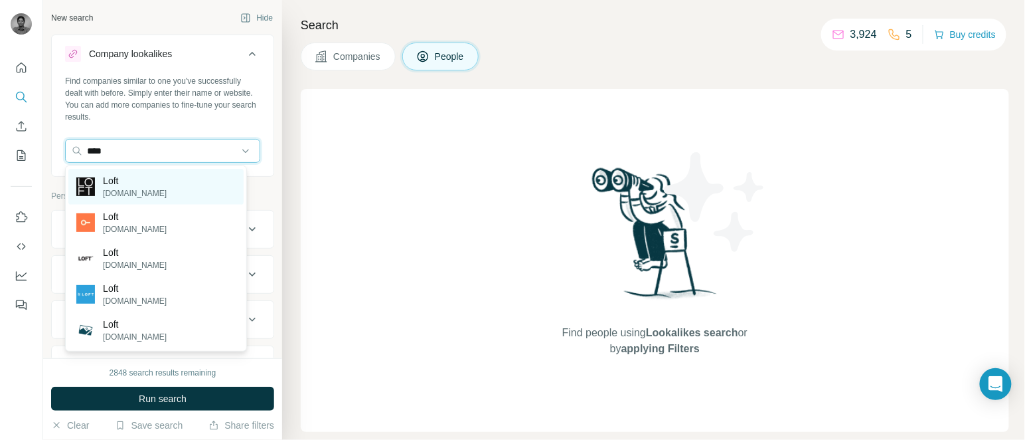
type input "****"
click at [121, 192] on p "[DOMAIN_NAME]" at bounding box center [135, 193] width 64 height 12
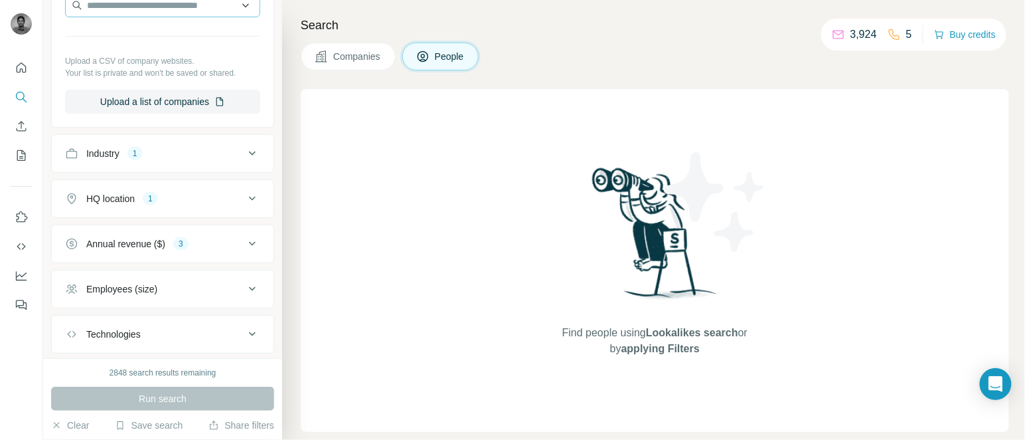
scroll to position [554, 0]
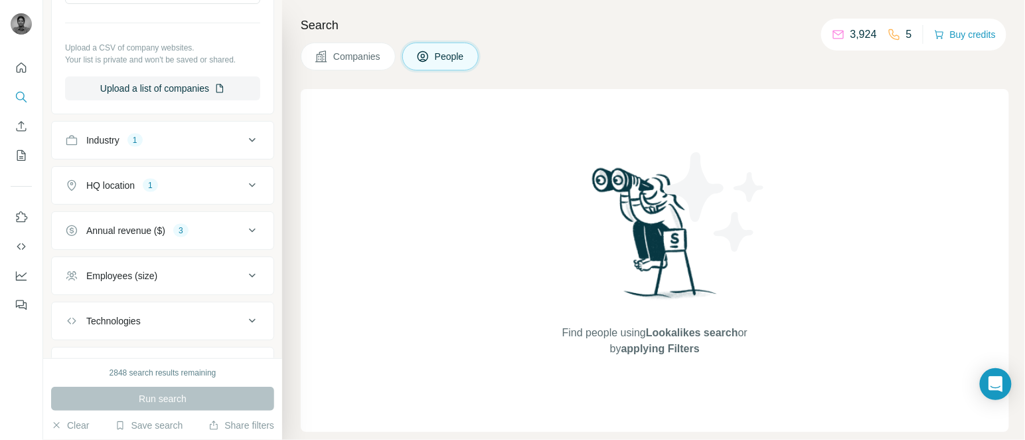
click at [139, 246] on button "Annual revenue ($) 3" at bounding box center [163, 230] width 222 height 32
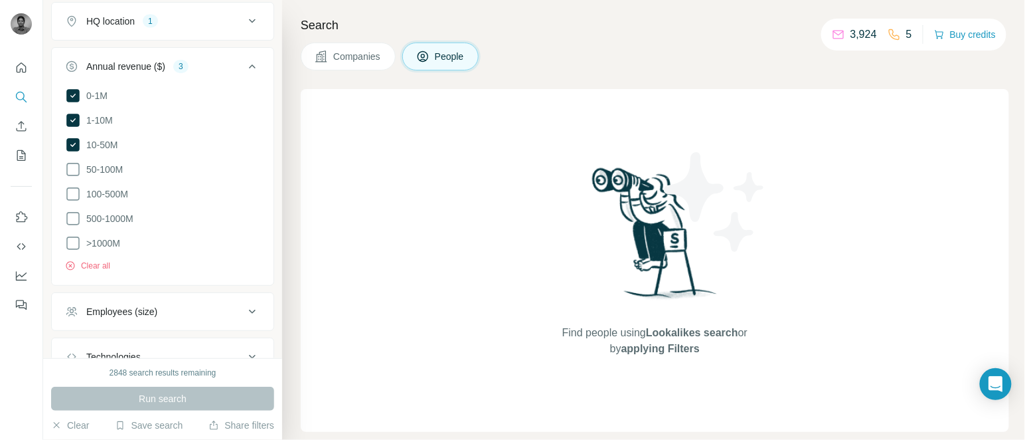
scroll to position [771, 0]
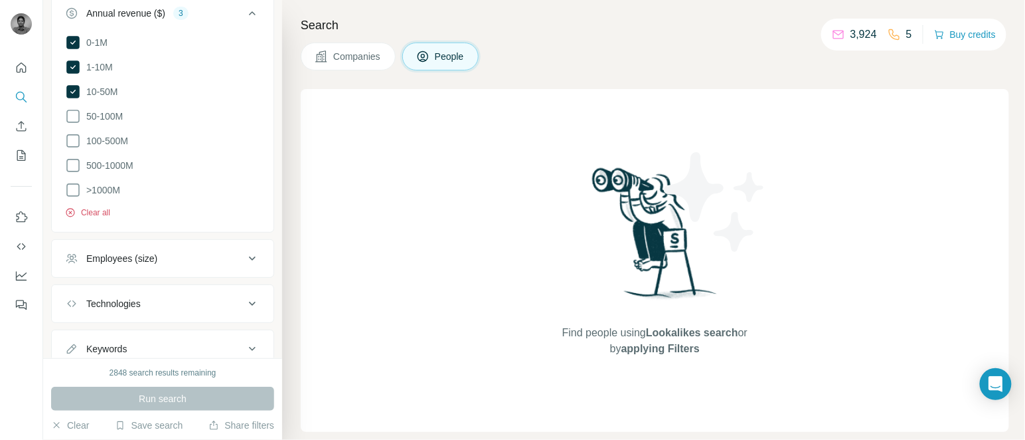
click at [97, 218] on button "Clear all" at bounding box center [87, 212] width 45 height 12
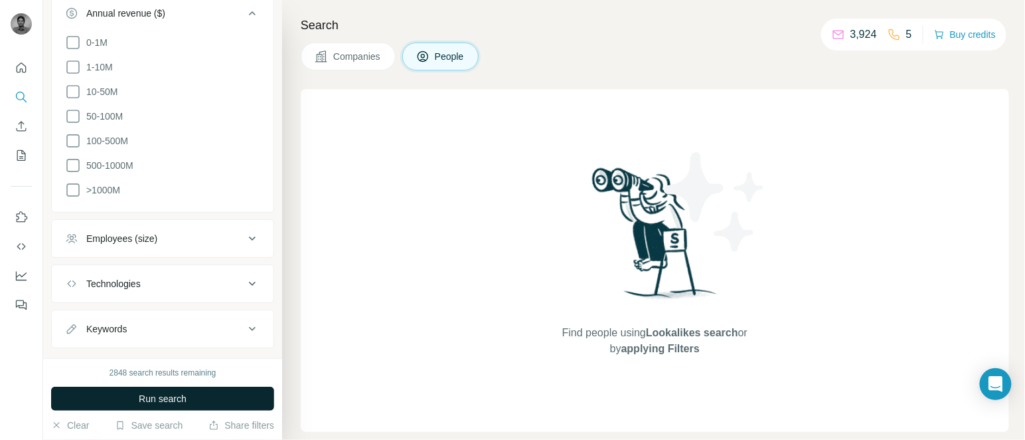
click at [120, 390] on button "Run search" at bounding box center [162, 398] width 223 height 24
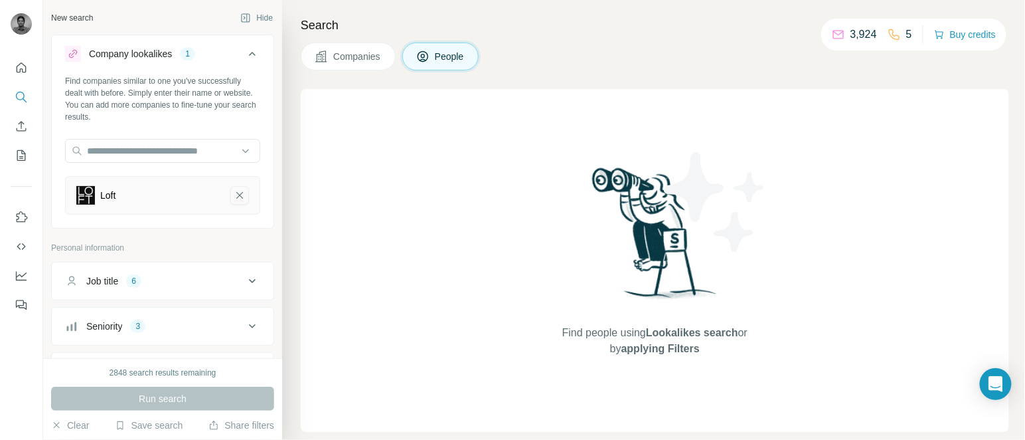
click at [234, 196] on icon "Loft-remove-button" at bounding box center [240, 195] width 12 height 13
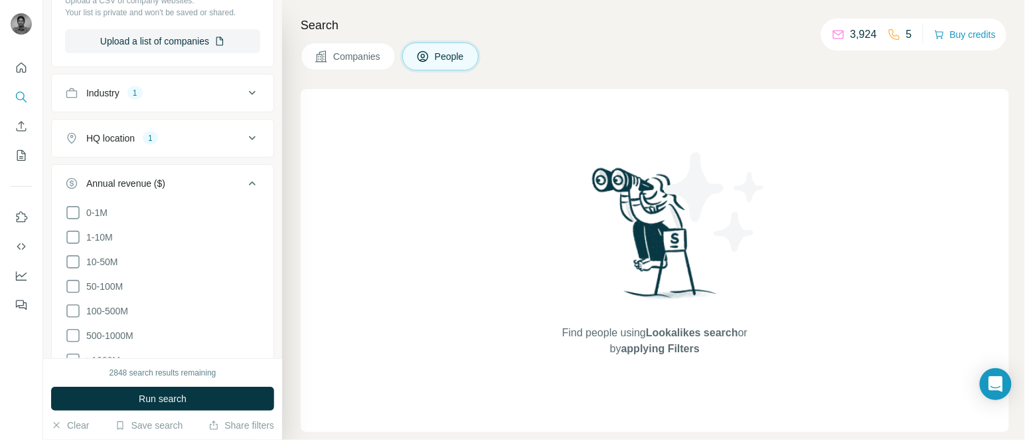
scroll to position [567, 0]
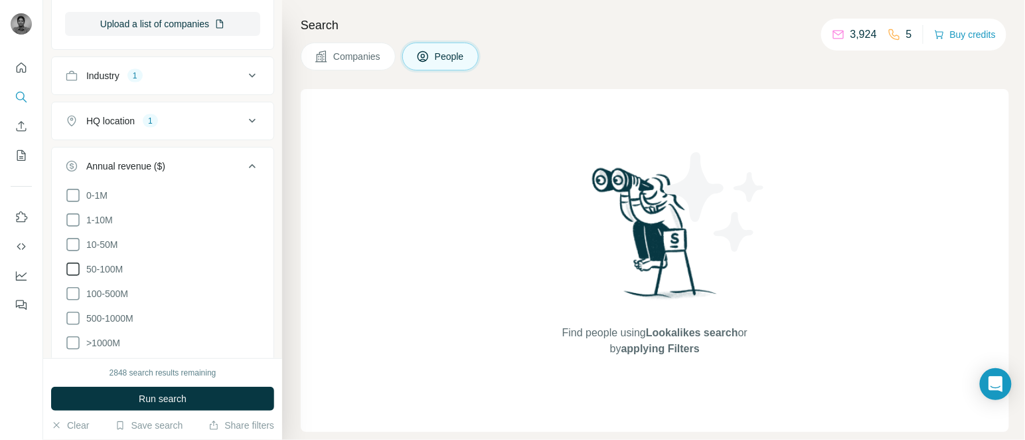
click at [74, 277] on icon at bounding box center [73, 269] width 16 height 16
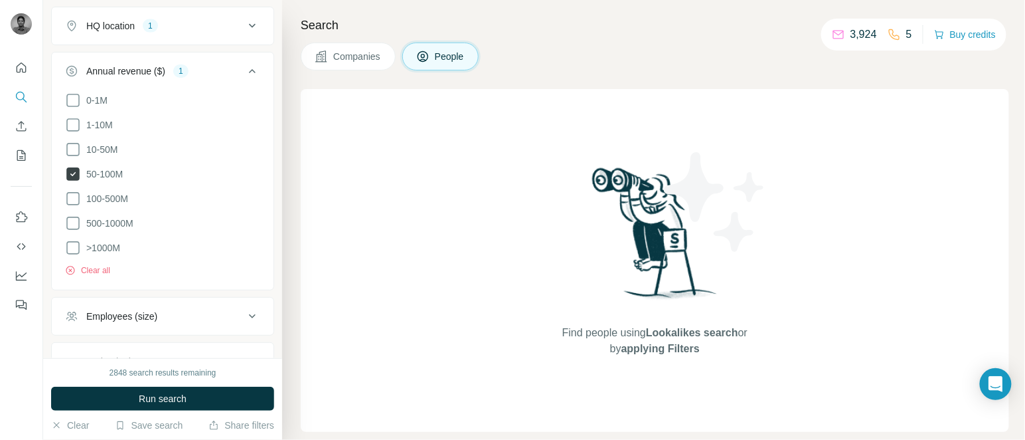
scroll to position [677, 0]
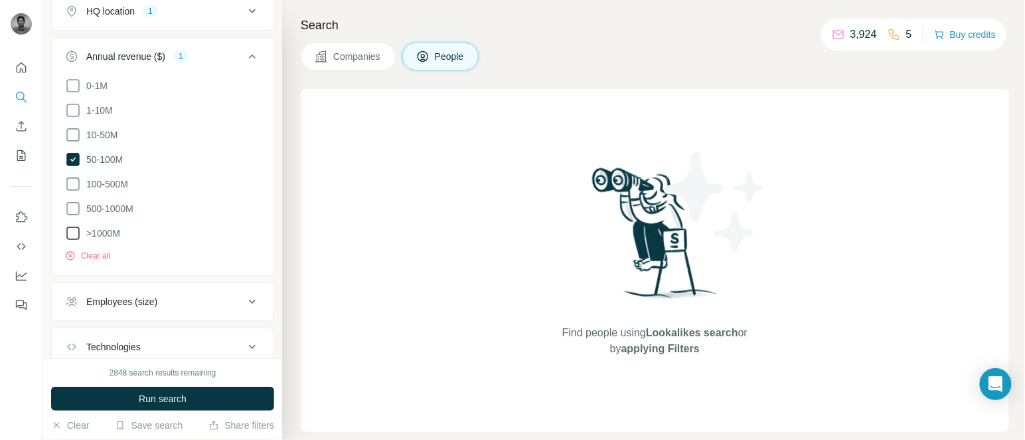
click at [72, 240] on icon at bounding box center [73, 233] width 16 height 16
click at [68, 166] on icon at bounding box center [72, 159] width 13 height 13
click at [139, 389] on button "Run search" at bounding box center [162, 398] width 223 height 24
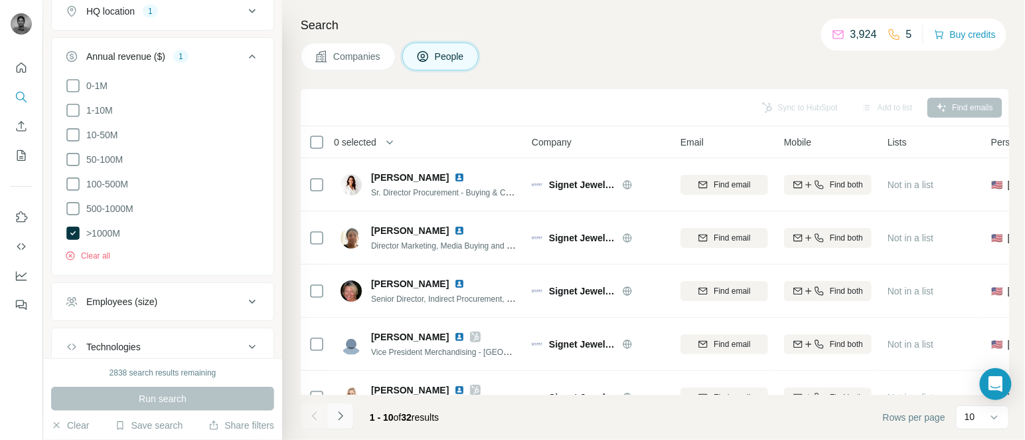
click at [353, 418] on button "Navigate to next page" at bounding box center [340, 415] width 27 height 27
click at [74, 216] on icon at bounding box center [73, 209] width 16 height 16
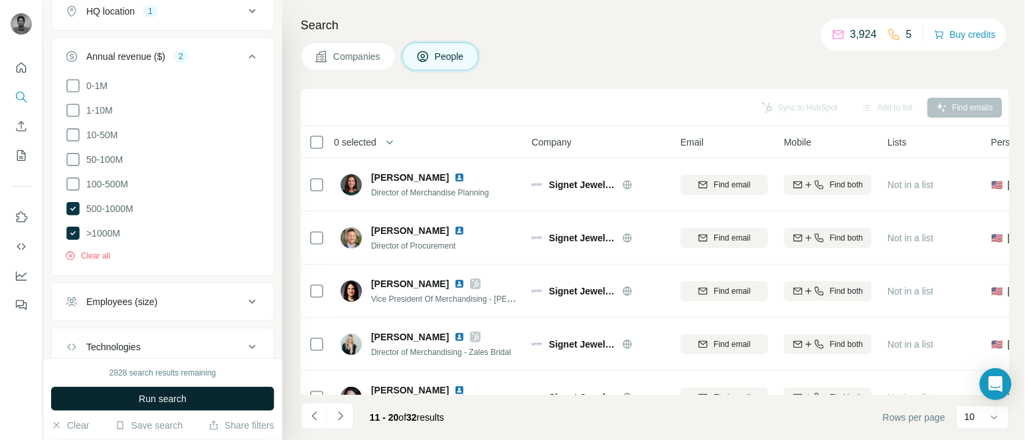
click at [160, 386] on div "2828 search results remaining Run search Clear Save search Share filters" at bounding box center [162, 399] width 239 height 82
click at [166, 396] on span "Run search" at bounding box center [163, 398] width 48 height 13
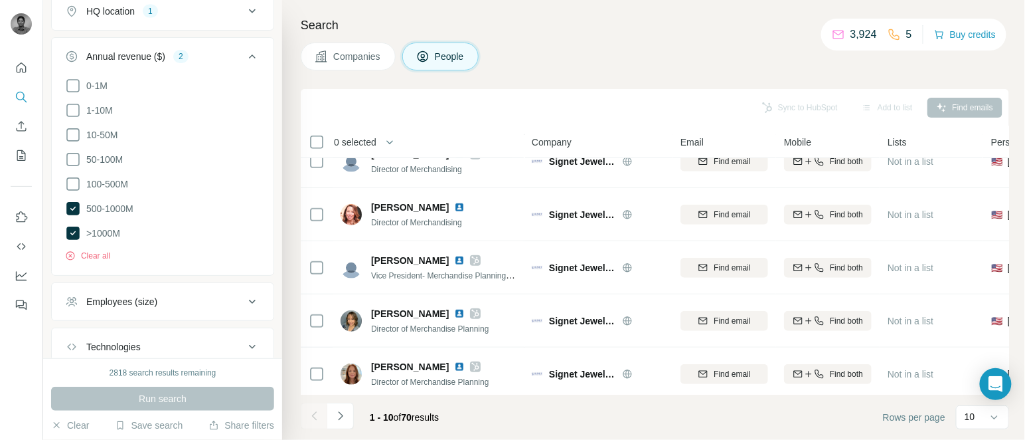
scroll to position [303, 0]
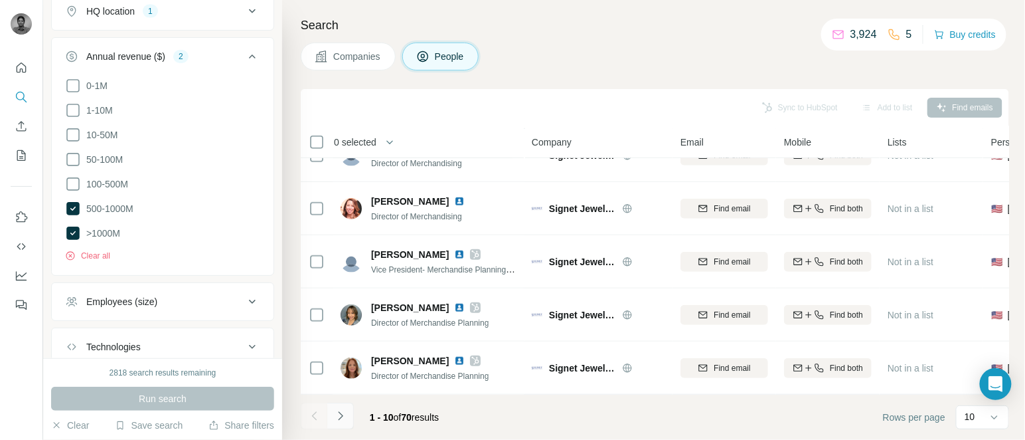
click at [343, 417] on icon "Navigate to next page" at bounding box center [340, 415] width 13 height 13
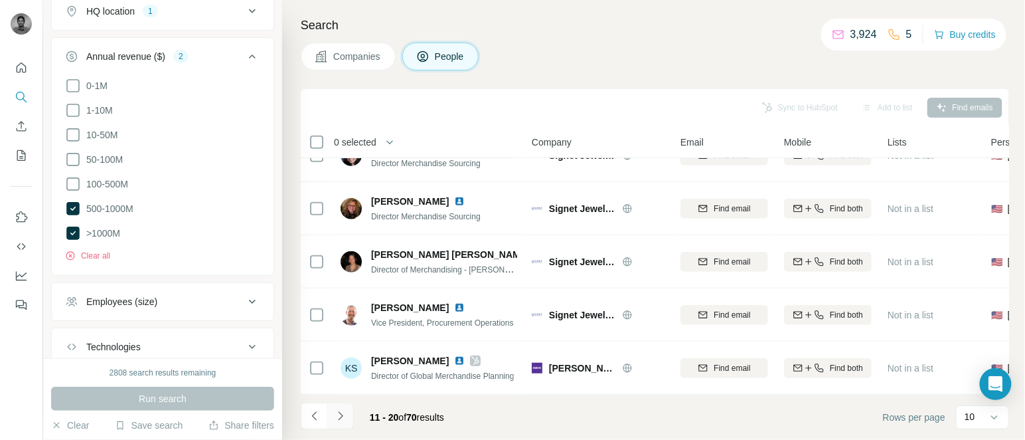
click at [339, 417] on icon "Navigate to next page" at bounding box center [340, 415] width 13 height 13
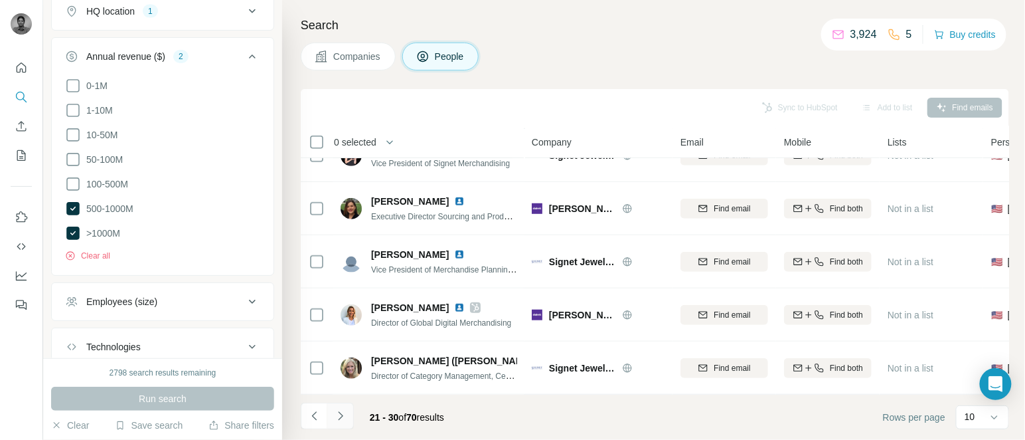
click at [337, 413] on icon "Navigate to next page" at bounding box center [340, 415] width 13 height 13
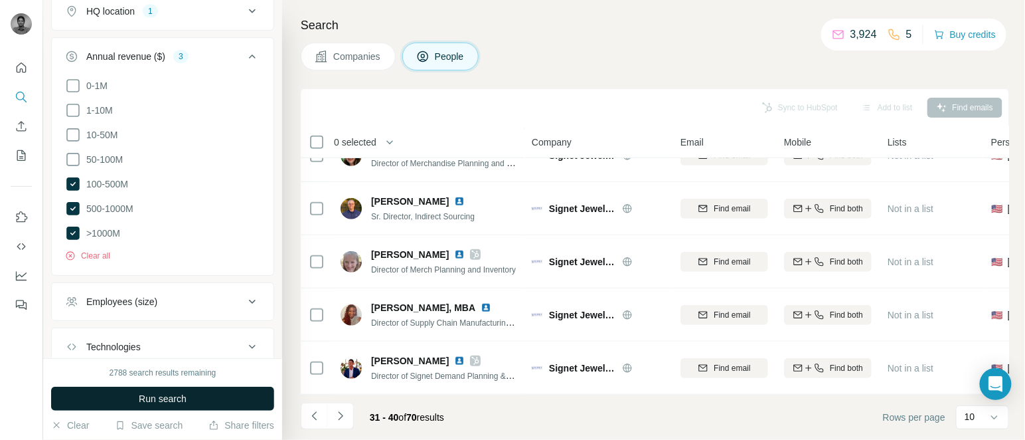
click at [162, 401] on span "Run search" at bounding box center [163, 398] width 48 height 13
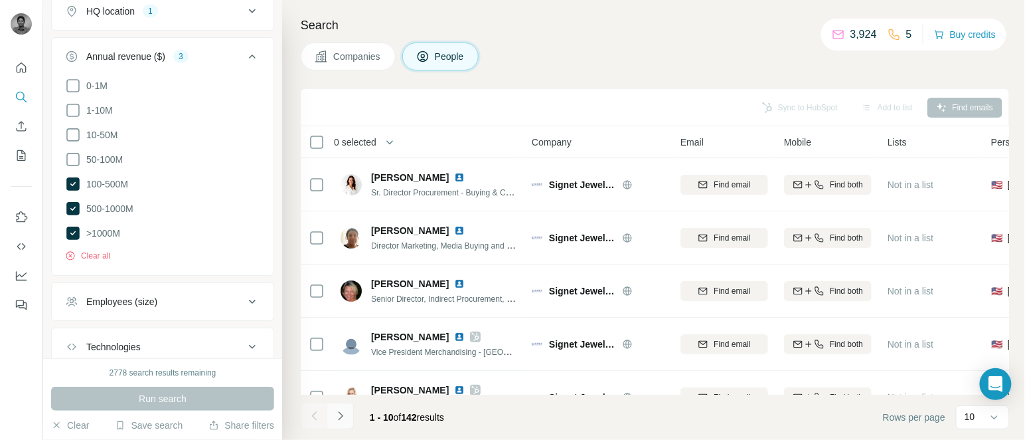
click at [344, 422] on icon "Navigate to next page" at bounding box center [340, 415] width 13 height 13
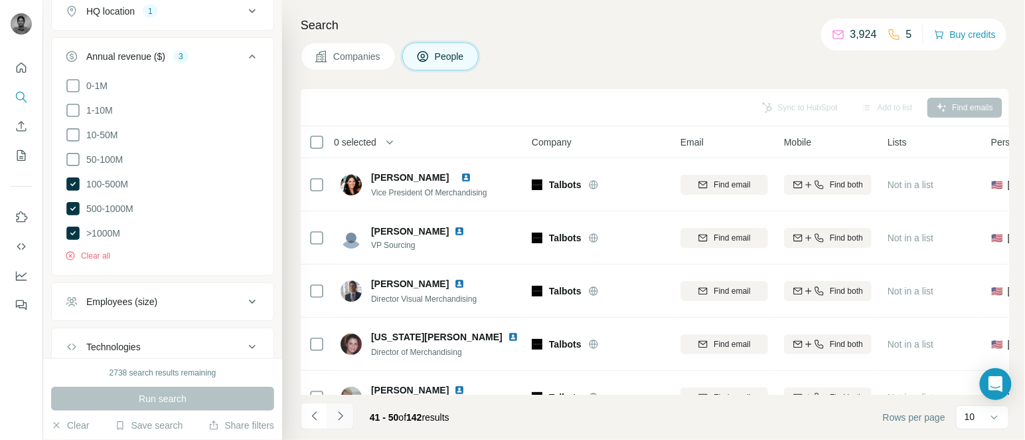
click at [344, 422] on icon "Navigate to next page" at bounding box center [340, 415] width 13 height 13
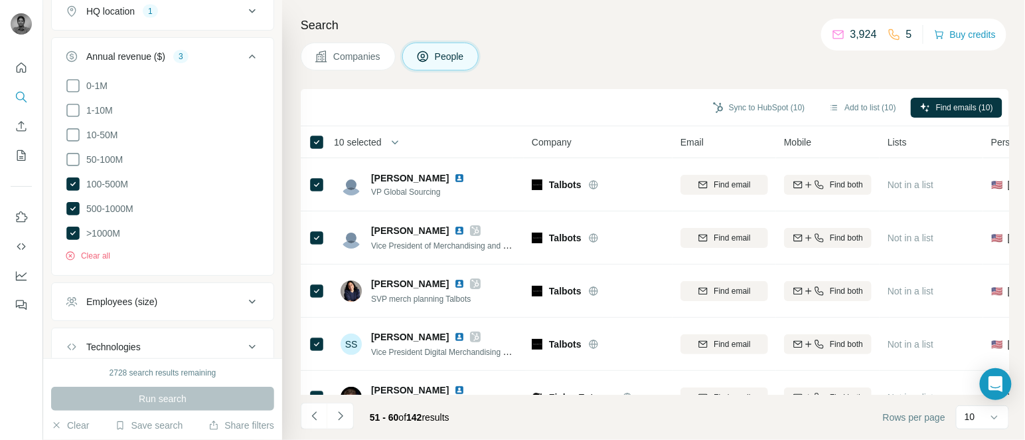
click at [374, 139] on span "10 selected" at bounding box center [358, 141] width 48 height 13
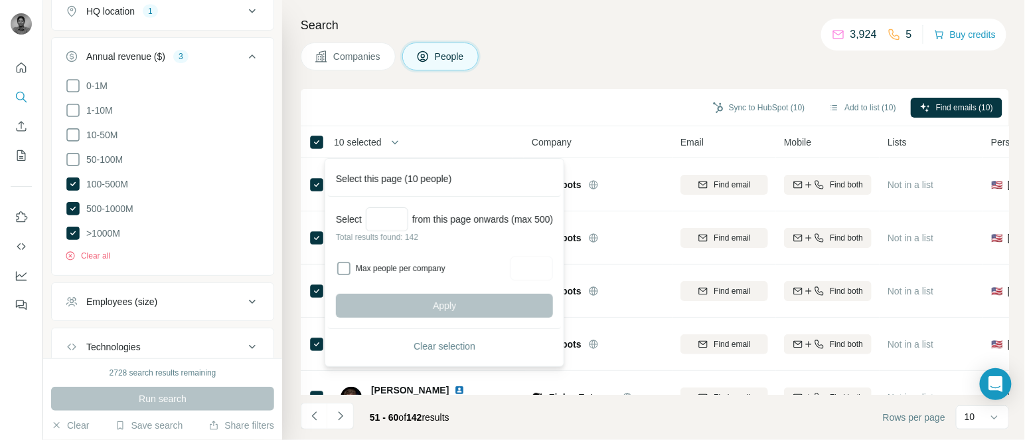
click at [396, 232] on p "Total results found: 142" at bounding box center [444, 237] width 217 height 12
click at [394, 225] on input "Select a number (up to 500)" at bounding box center [387, 219] width 42 height 24
click at [535, 144] on span "Company" at bounding box center [552, 141] width 40 height 13
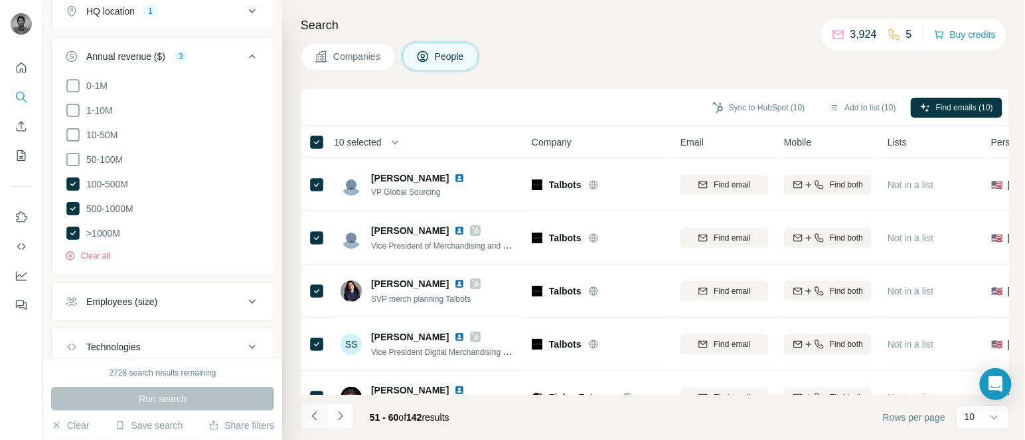
click at [315, 412] on icon "Navigate to previous page" at bounding box center [313, 415] width 5 height 9
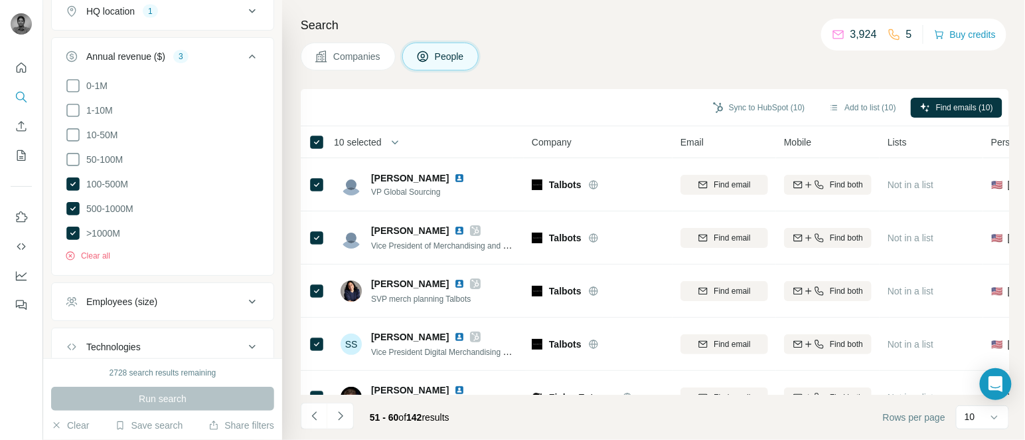
click at [315, 412] on div at bounding box center [314, 415] width 27 height 27
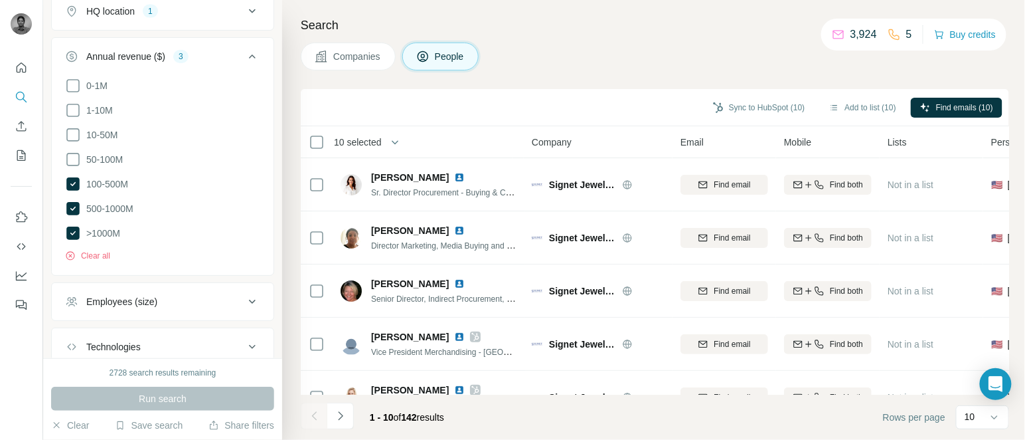
click at [315, 412] on div at bounding box center [314, 415] width 27 height 27
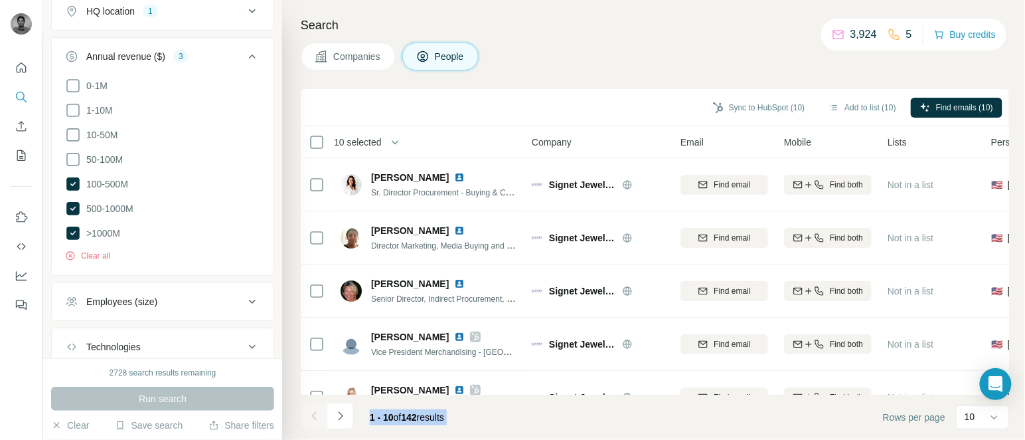
click at [315, 412] on div at bounding box center [314, 415] width 27 height 27
click at [373, 137] on span "10 selected" at bounding box center [358, 141] width 48 height 13
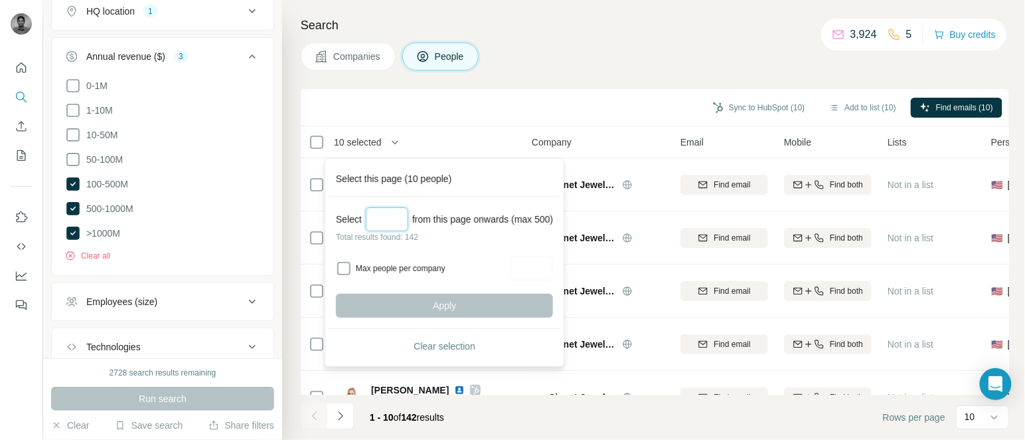
click at [381, 216] on input "Select a number (up to 500)" at bounding box center [387, 219] width 42 height 24
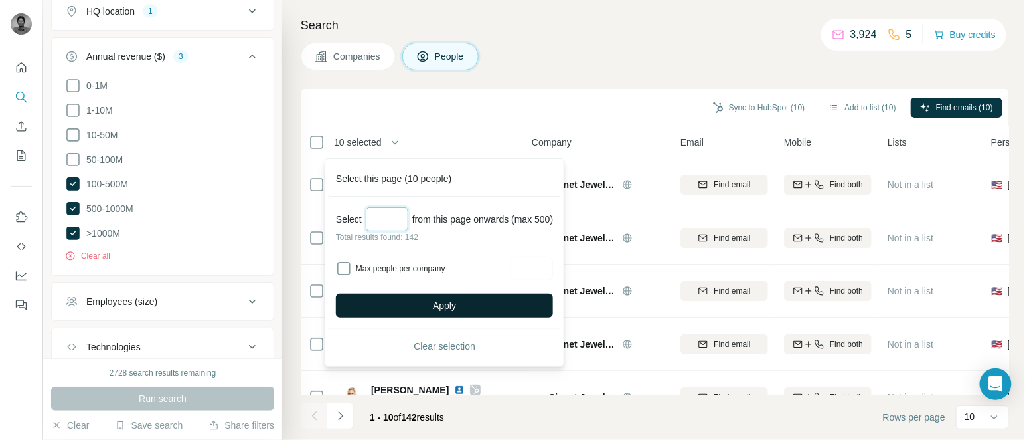
type input "***"
click at [416, 302] on button "Apply" at bounding box center [444, 305] width 217 height 24
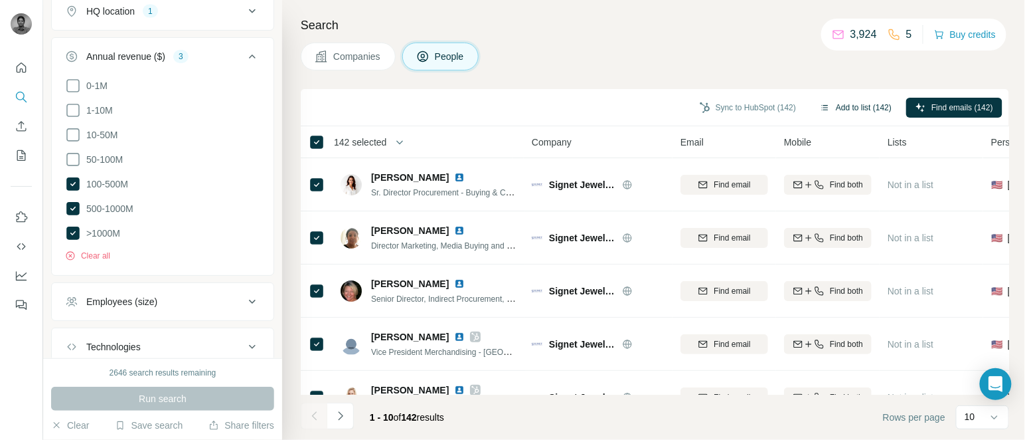
click at [851, 110] on button "Add to list (142)" at bounding box center [856, 108] width 90 height 20
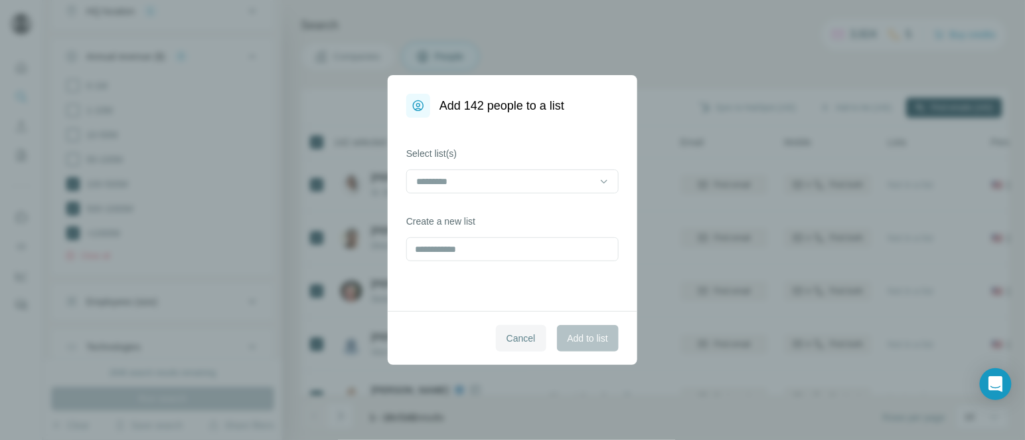
click at [517, 333] on span "Cancel" at bounding box center [521, 337] width 29 height 13
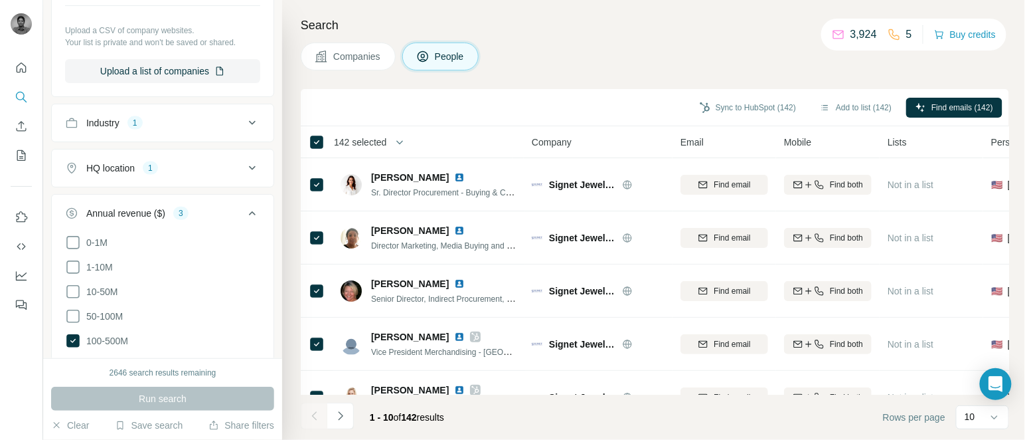
scroll to position [485, 0]
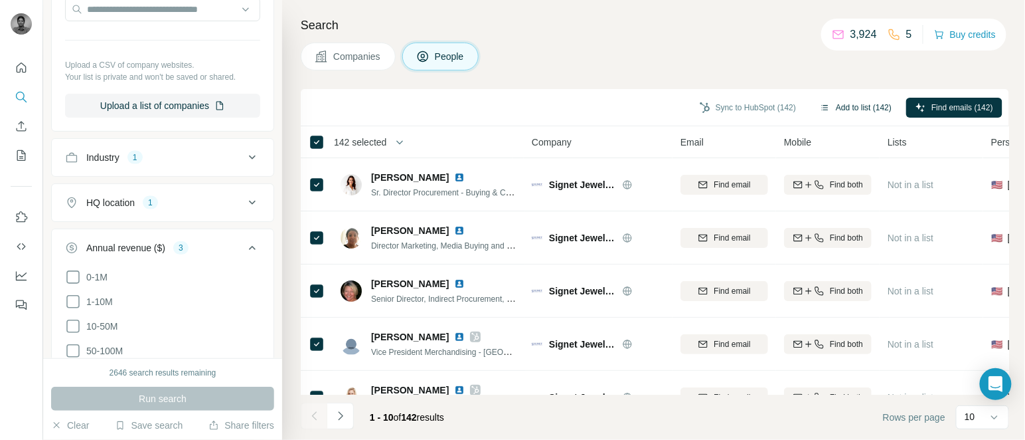
click at [838, 110] on button "Add to list (142)" at bounding box center [856, 108] width 90 height 20
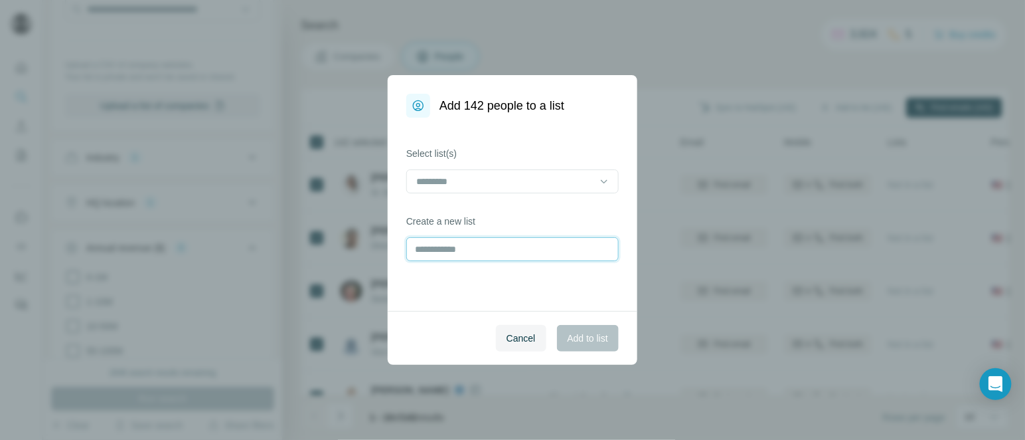
click at [459, 253] on input "text" at bounding box center [512, 249] width 212 height 24
type input "*******"
click at [591, 330] on button "Add to list" at bounding box center [588, 338] width 62 height 27
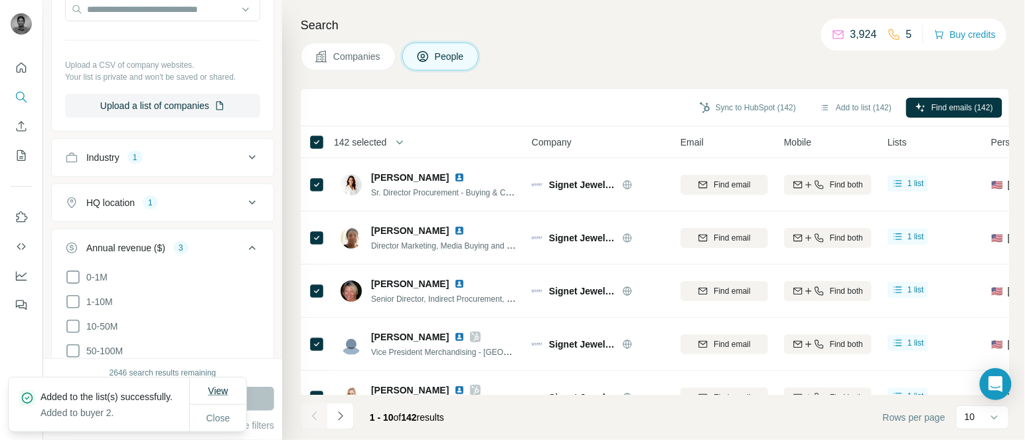
click at [200, 386] on button "View" at bounding box center [218, 390] width 39 height 24
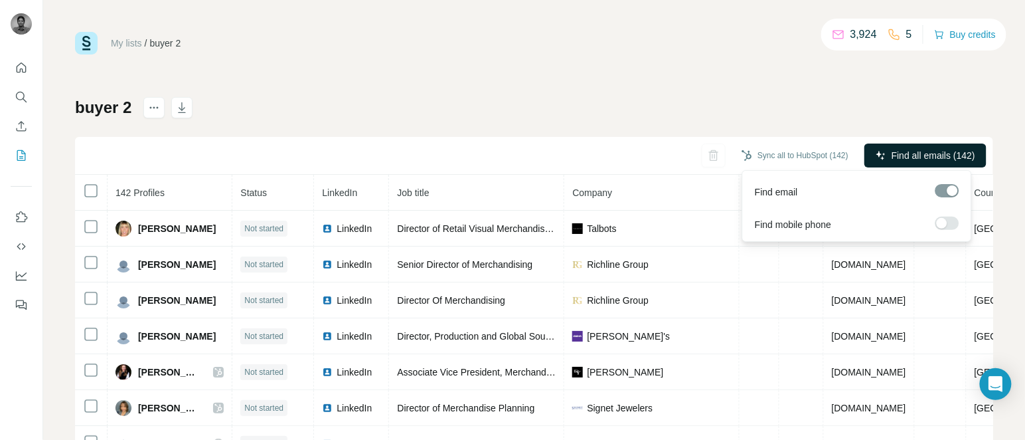
click at [914, 151] on span "Find all emails (142)" at bounding box center [934, 155] width 84 height 13
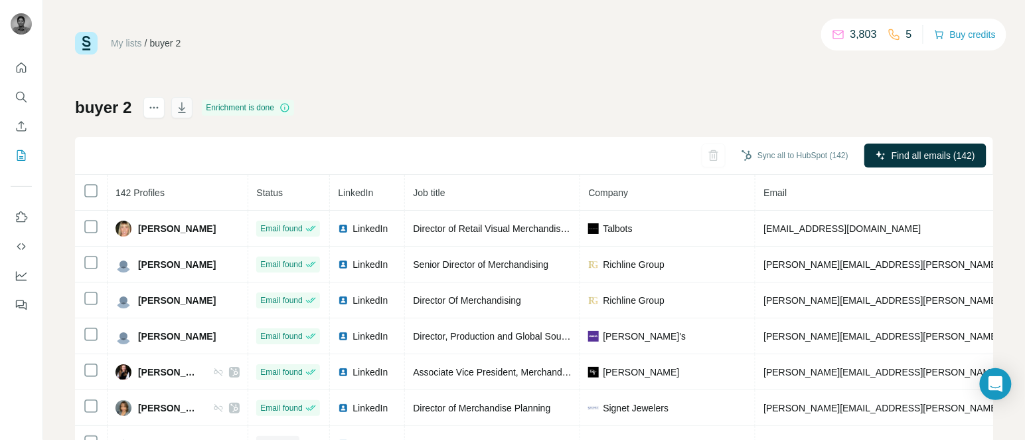
click at [178, 106] on icon "button" at bounding box center [181, 107] width 13 height 13
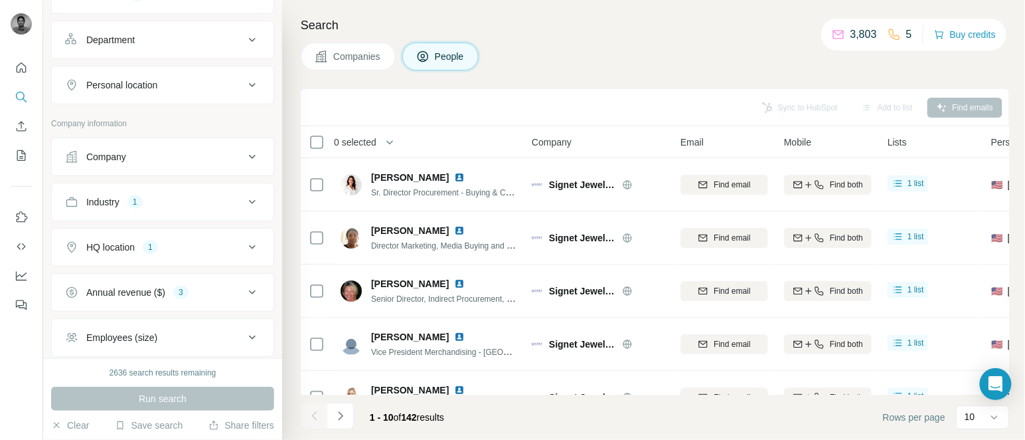
scroll to position [180, 0]
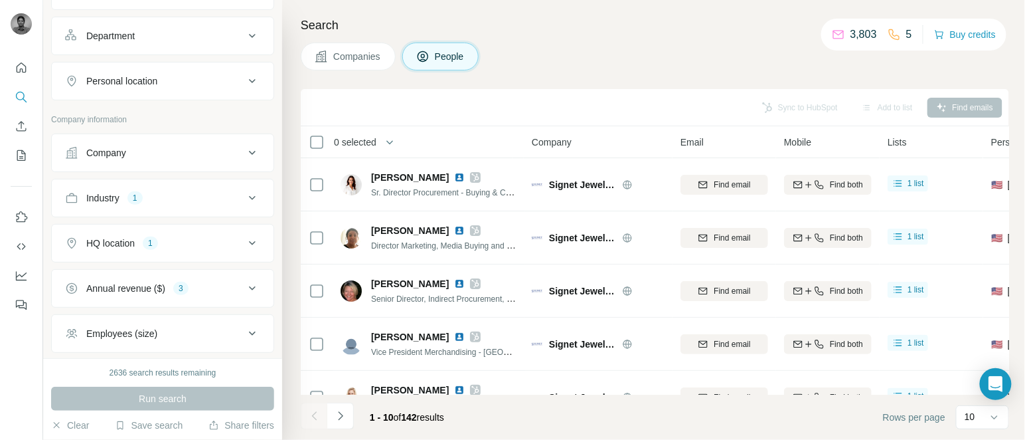
click at [98, 196] on div "Industry" at bounding box center [102, 197] width 33 height 13
click at [102, 261] on icon "button" at bounding box center [104, 261] width 11 height 11
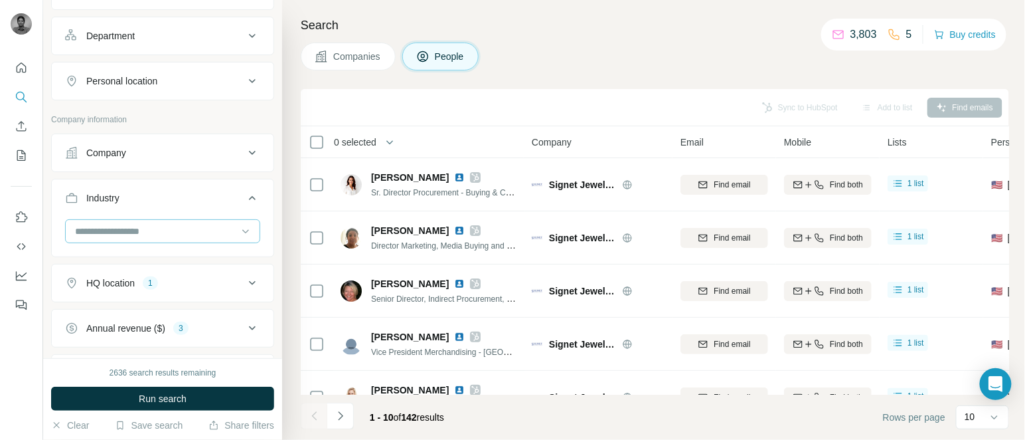
click at [114, 228] on input at bounding box center [156, 231] width 164 height 15
click at [96, 236] on input at bounding box center [156, 231] width 164 height 15
click at [94, 231] on input at bounding box center [156, 231] width 164 height 15
click at [82, 223] on div at bounding box center [156, 231] width 164 height 23
click at [127, 198] on div "Industry" at bounding box center [154, 197] width 179 height 13
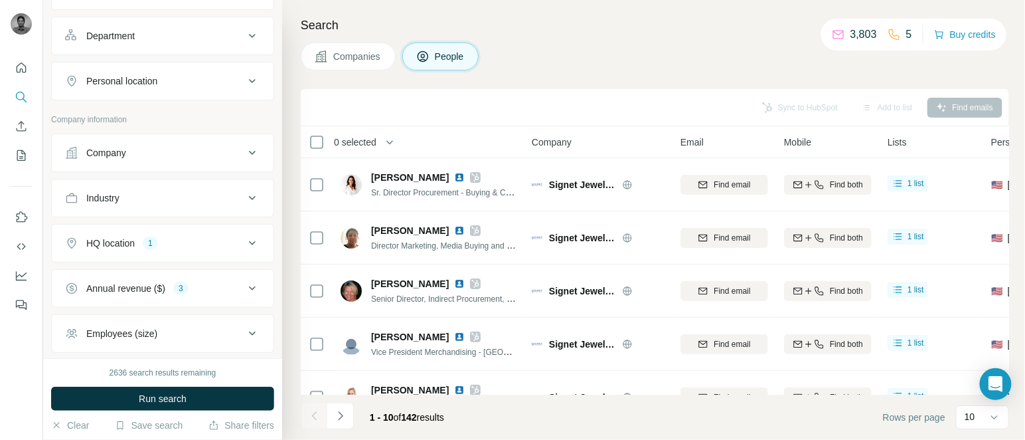
click at [127, 206] on button "Industry" at bounding box center [163, 198] width 222 height 32
click at [192, 232] on input at bounding box center [156, 231] width 164 height 15
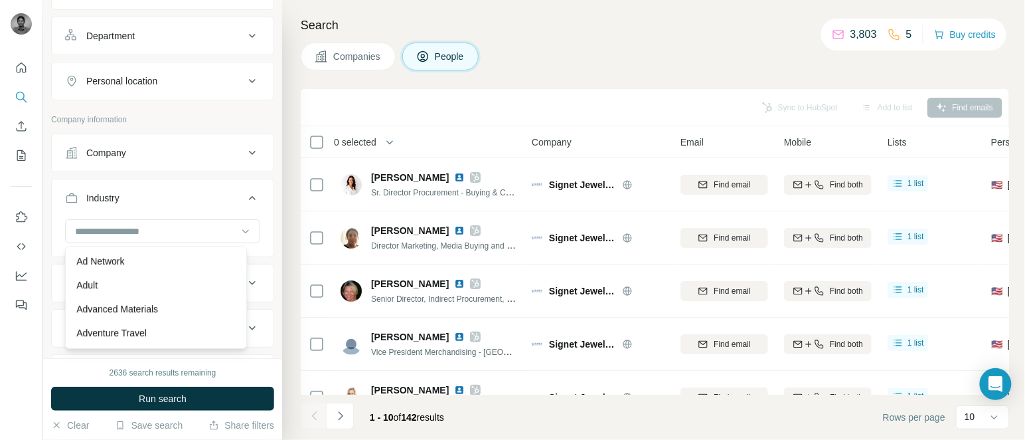
scroll to position [81, 0]
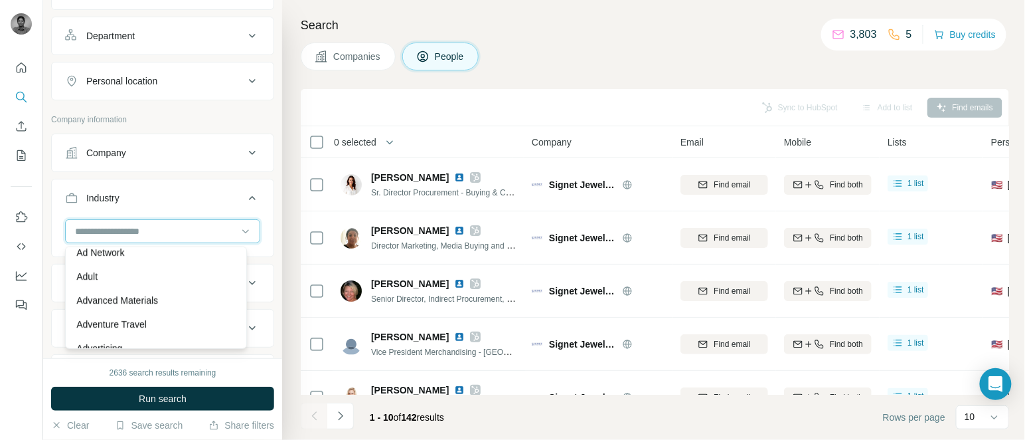
click at [90, 236] on input at bounding box center [156, 231] width 164 height 15
click at [74, 226] on input at bounding box center [156, 231] width 164 height 15
click at [78, 226] on input at bounding box center [156, 231] width 164 height 15
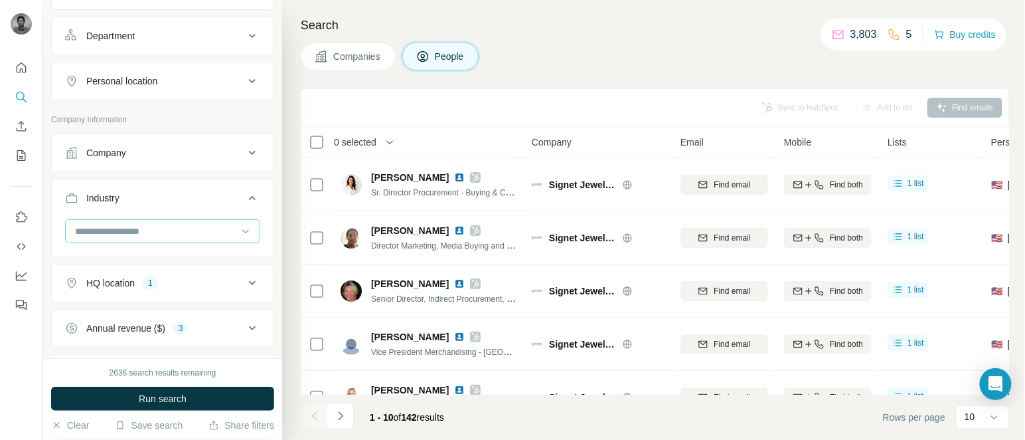
click at [78, 226] on input at bounding box center [156, 231] width 164 height 15
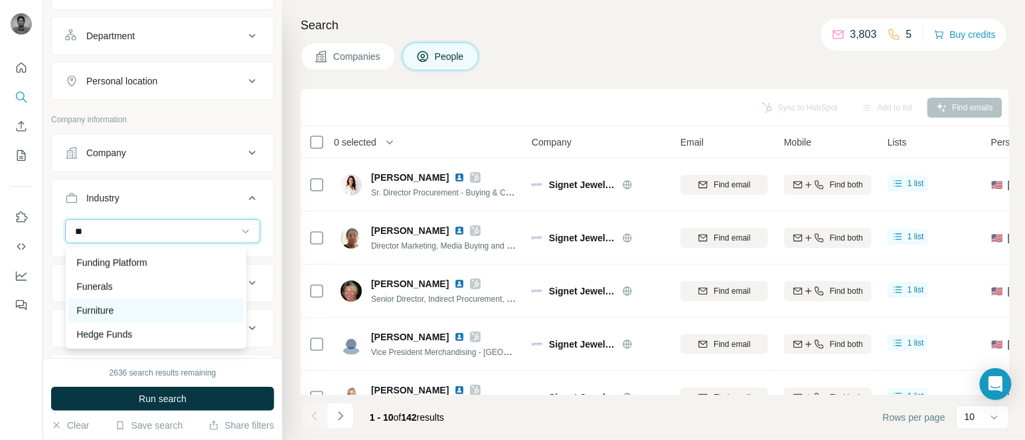
type input "**"
click at [114, 305] on p "Furniture" at bounding box center [94, 309] width 37 height 13
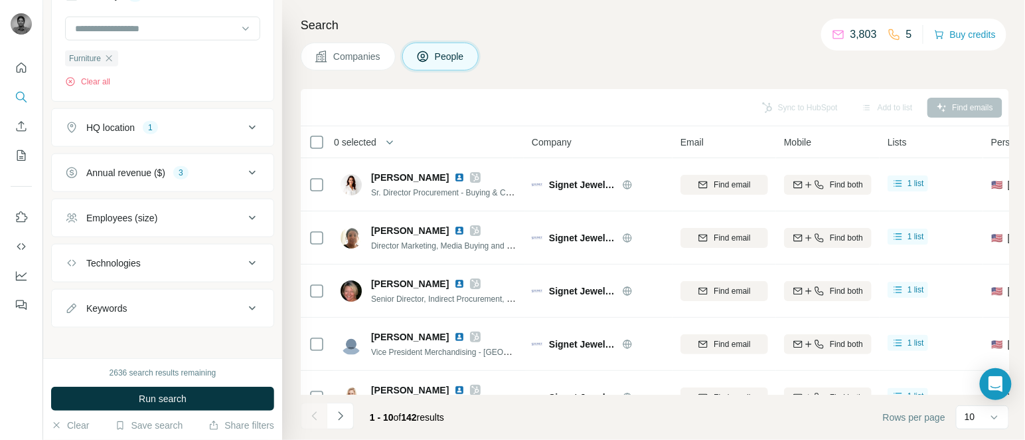
scroll to position [391, 0]
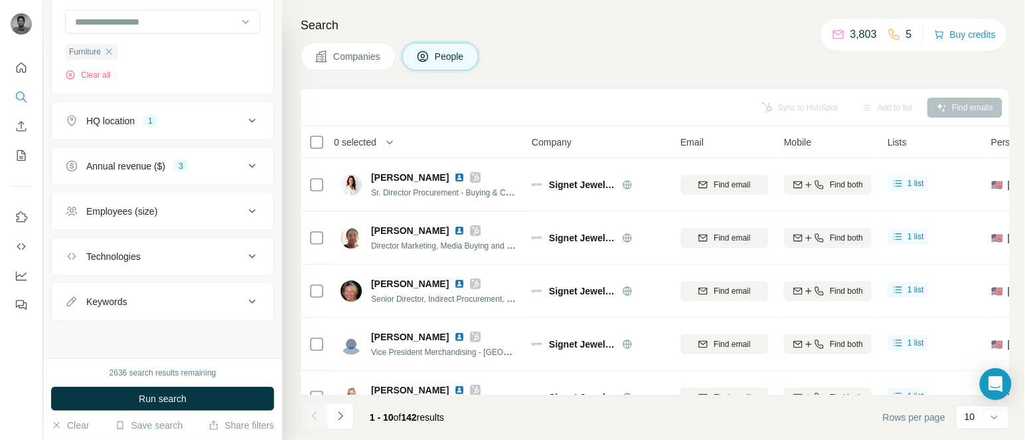
click at [123, 159] on div "Annual revenue ($)" at bounding box center [125, 165] width 79 height 13
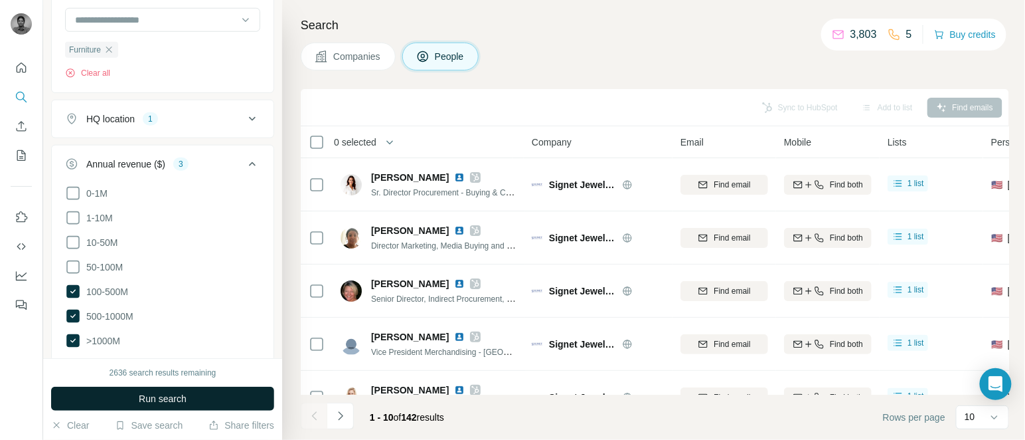
click at [122, 393] on button "Run search" at bounding box center [162, 398] width 223 height 24
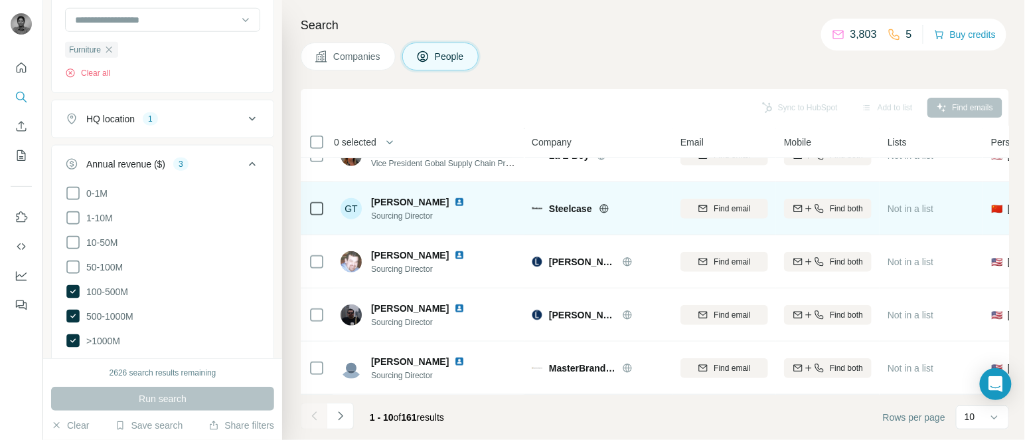
scroll to position [303, 0]
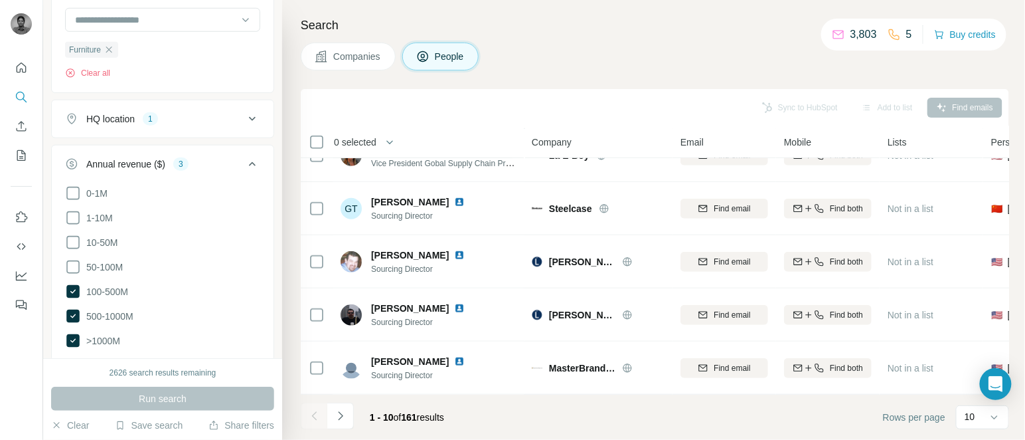
scroll to position [71, 0]
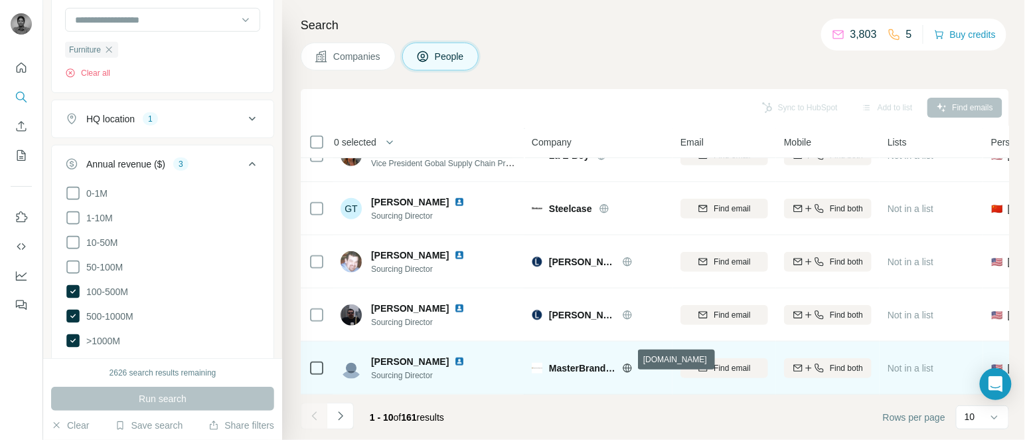
click at [627, 363] on icon at bounding box center [627, 368] width 11 height 11
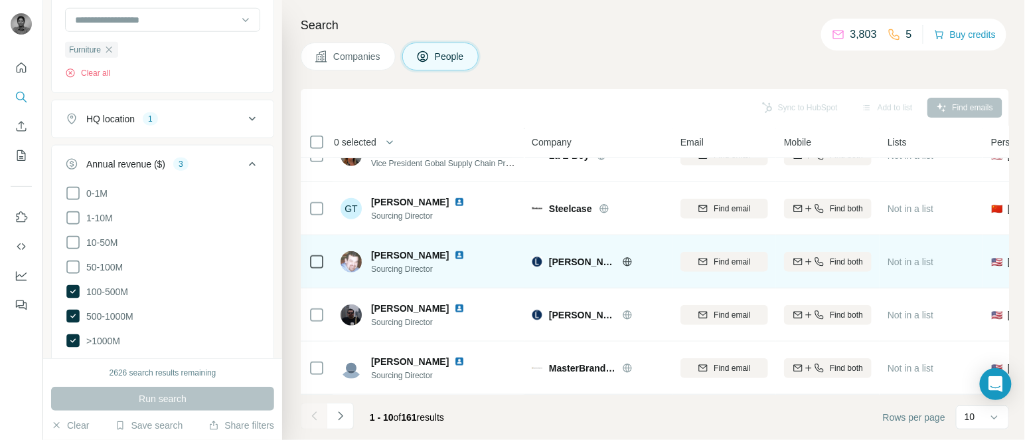
click at [625, 257] on icon at bounding box center [627, 261] width 9 height 9
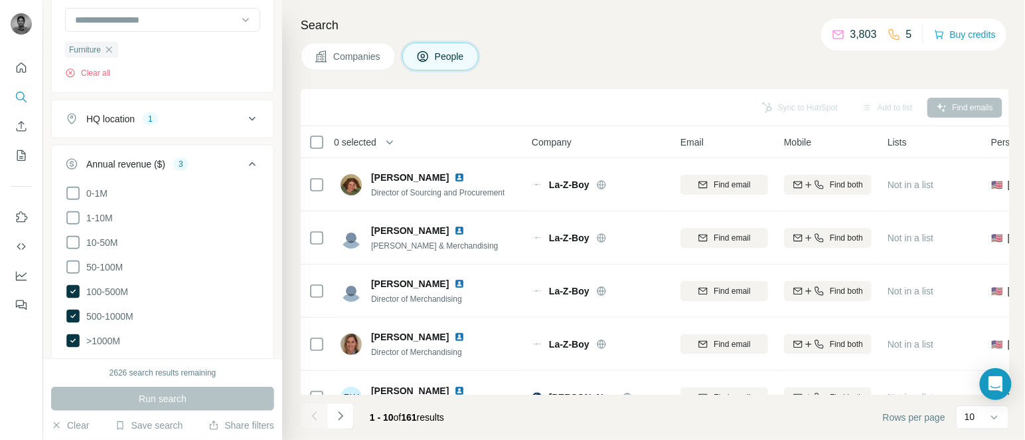
scroll to position [1, 0]
click at [356, 139] on span "0 selected" at bounding box center [355, 141] width 42 height 13
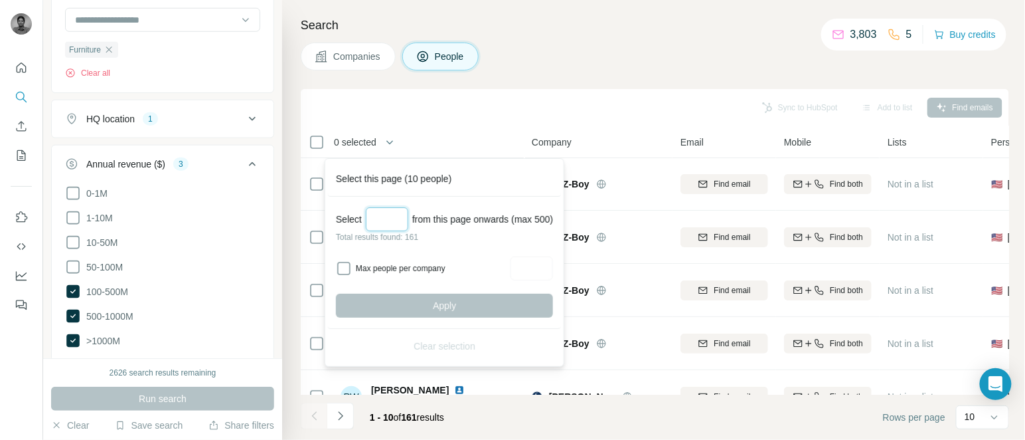
click at [400, 218] on input "Select a number (up to 500)" at bounding box center [387, 219] width 42 height 24
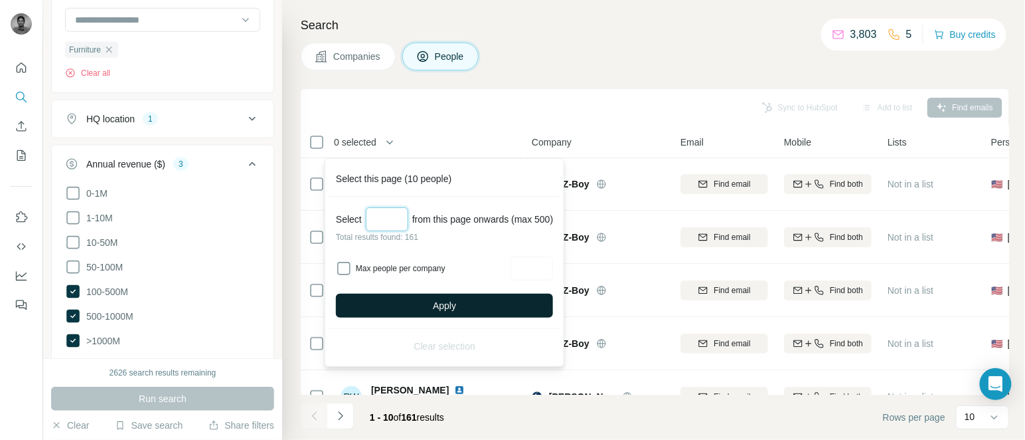
type input "***"
click at [423, 309] on button "Apply" at bounding box center [444, 305] width 217 height 24
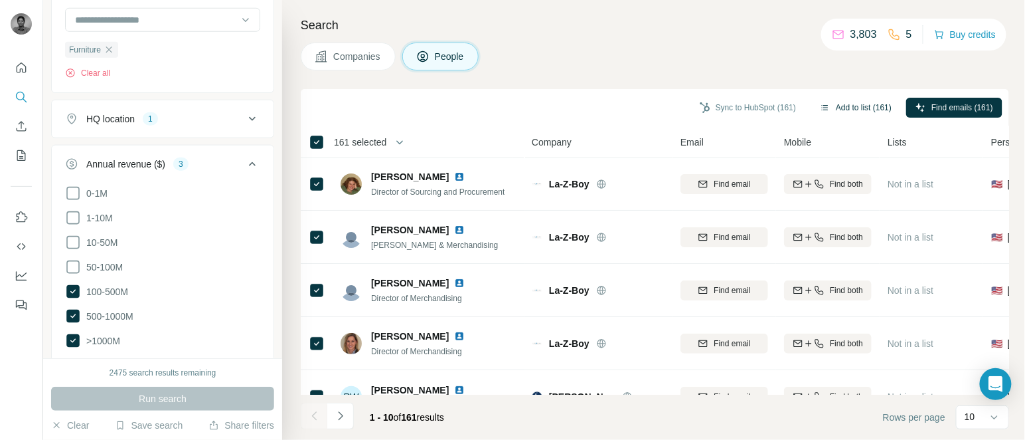
click at [840, 98] on button "Add to list (161)" at bounding box center [856, 108] width 90 height 20
click at [856, 107] on button "Add to list (161)" at bounding box center [856, 108] width 90 height 20
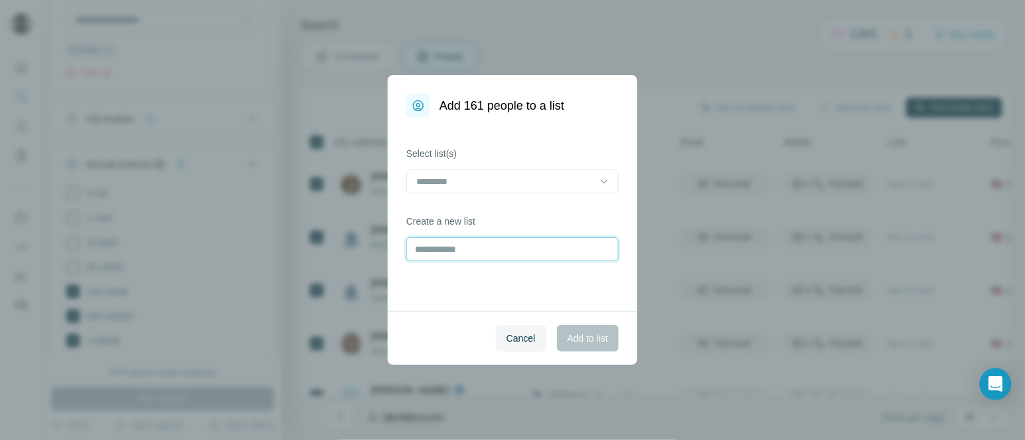
click at [479, 238] on input "text" at bounding box center [512, 249] width 212 height 24
type input "*******"
click at [574, 347] on button "Add to list" at bounding box center [588, 338] width 62 height 27
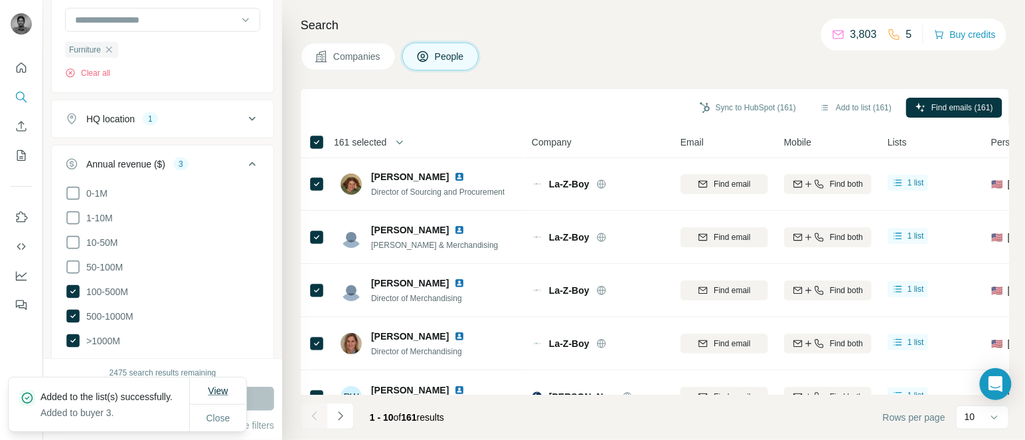
click at [221, 385] on span "View" at bounding box center [218, 390] width 20 height 11
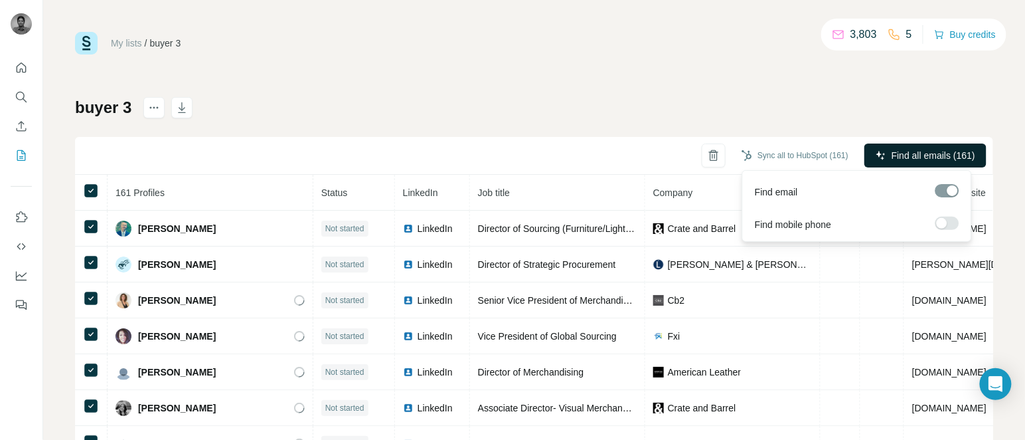
click at [876, 150] on icon "button" at bounding box center [881, 155] width 11 height 11
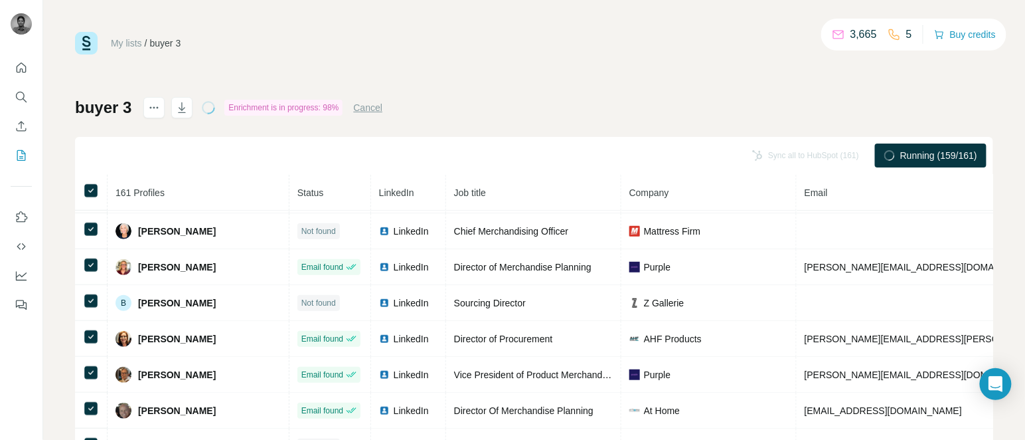
scroll to position [98, 0]
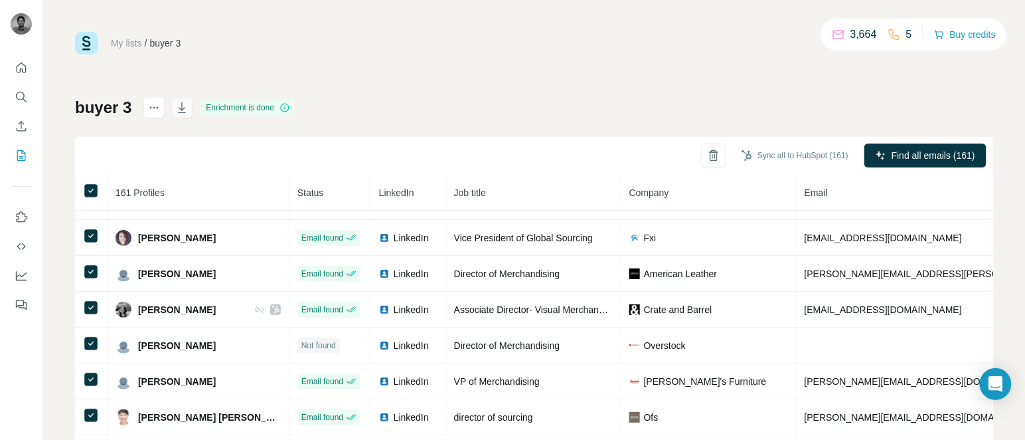
click at [182, 107] on icon "button" at bounding box center [181, 107] width 13 height 13
